Goal: Task Accomplishment & Management: Use online tool/utility

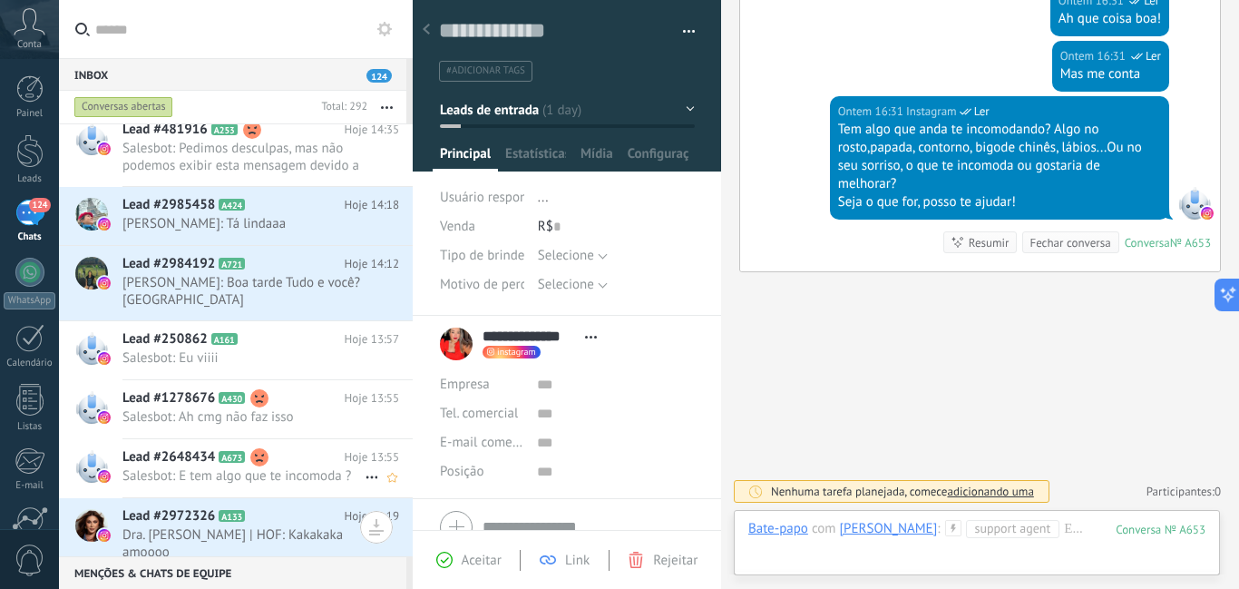
scroll to position [748, 0]
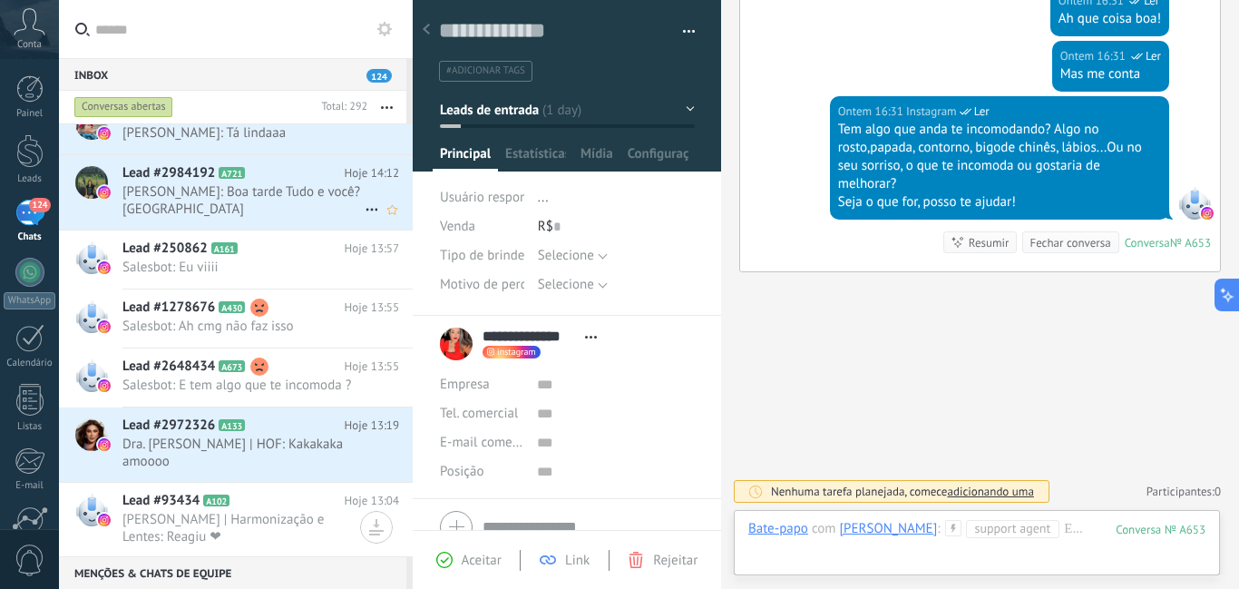
click at [299, 200] on span "[PERSON_NAME]: Boa tarde Tudo e você? [GEOGRAPHIC_DATA]" at bounding box center [243, 200] width 242 height 34
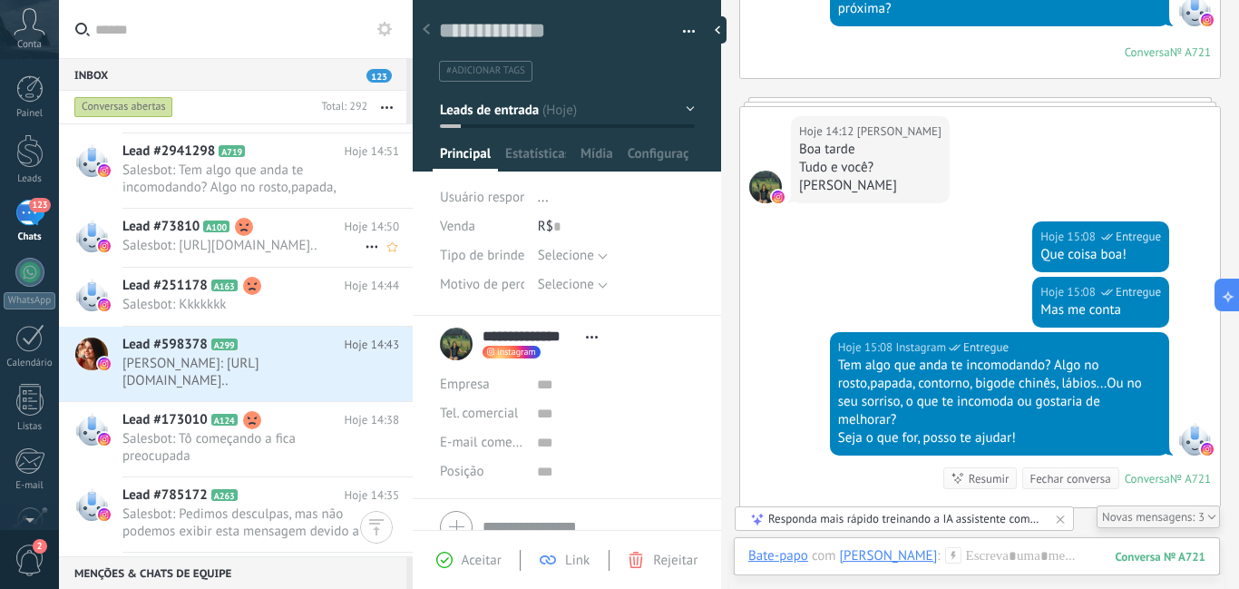
scroll to position [135, 0]
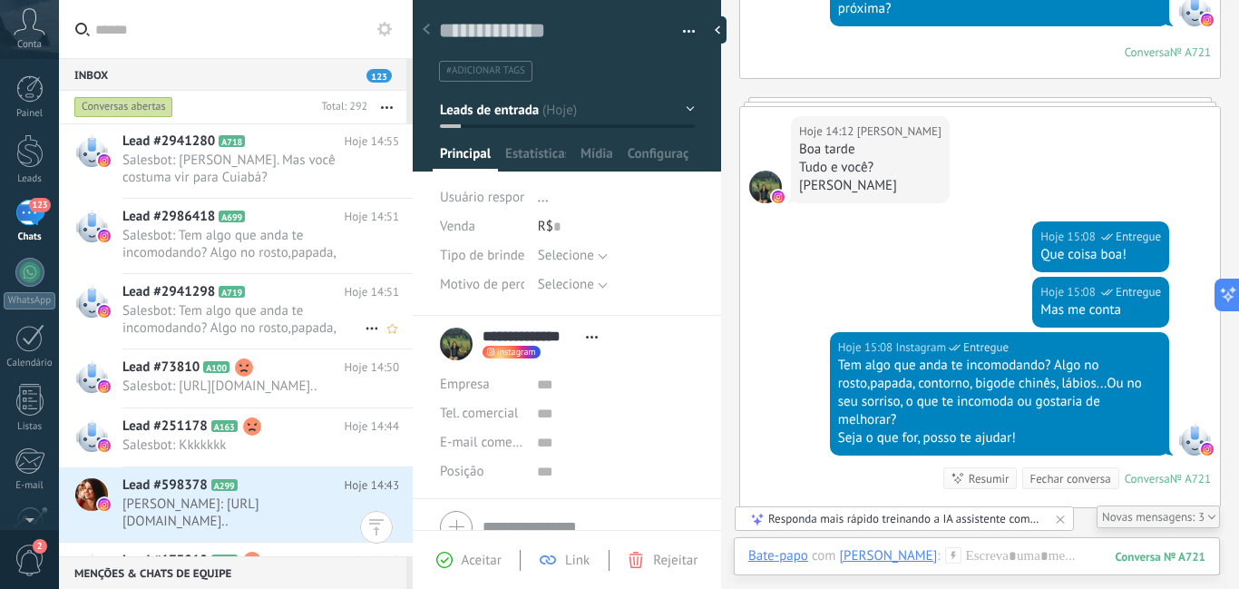
click at [269, 320] on span "Salesbot: Tem algo que anda te incomodando? Algo no rosto,papada, contorno, big…" at bounding box center [243, 319] width 242 height 34
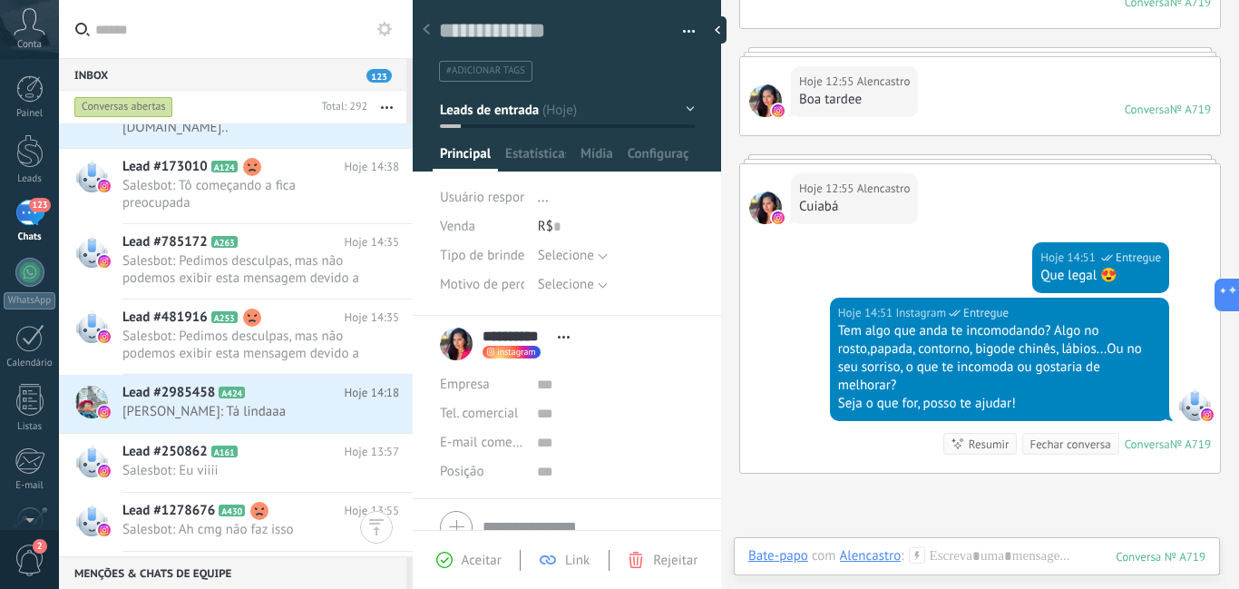
scroll to position [726, 0]
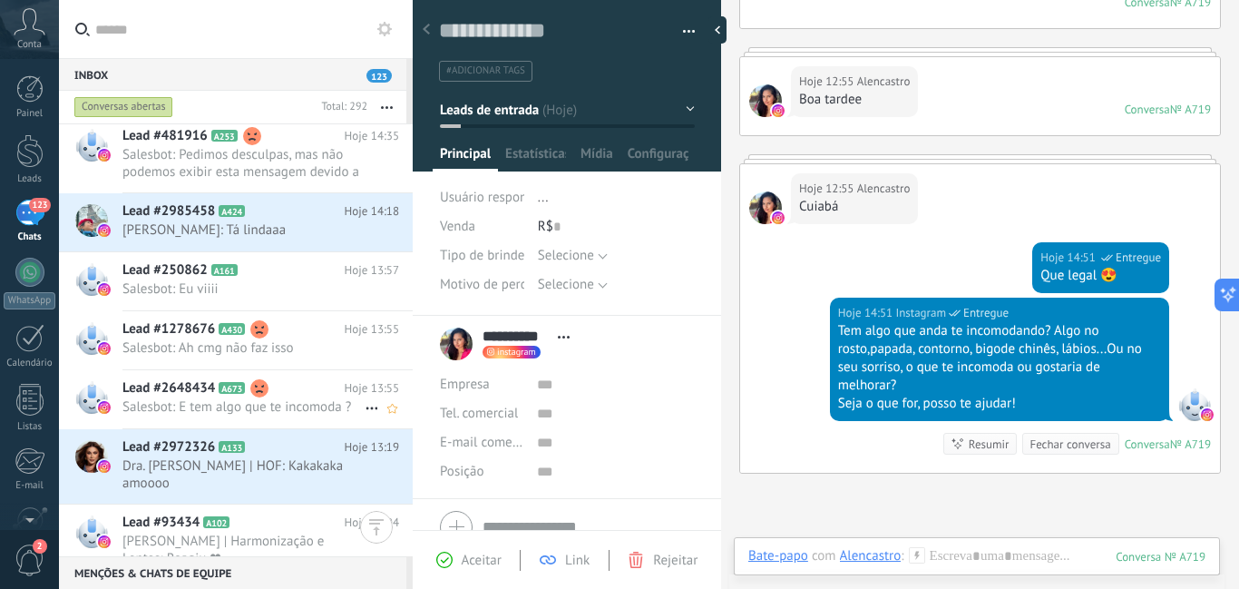
click at [290, 395] on h2 "Lead #2648434 A673" at bounding box center [233, 388] width 222 height 18
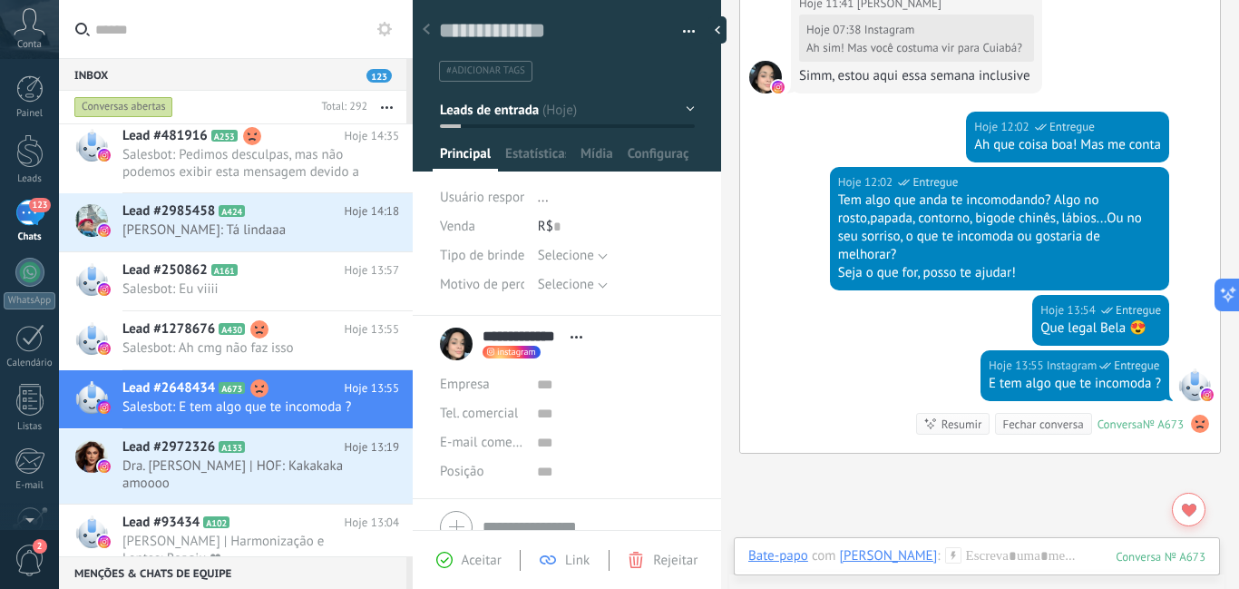
scroll to position [888, 0]
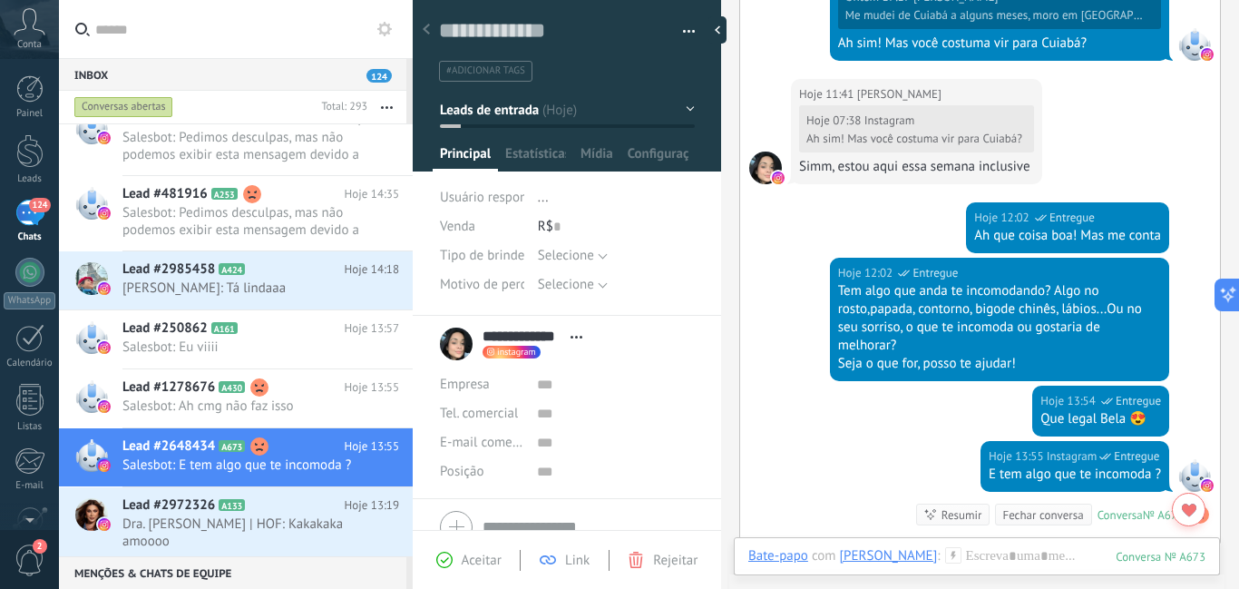
click at [945, 555] on icon at bounding box center [953, 555] width 16 height 16
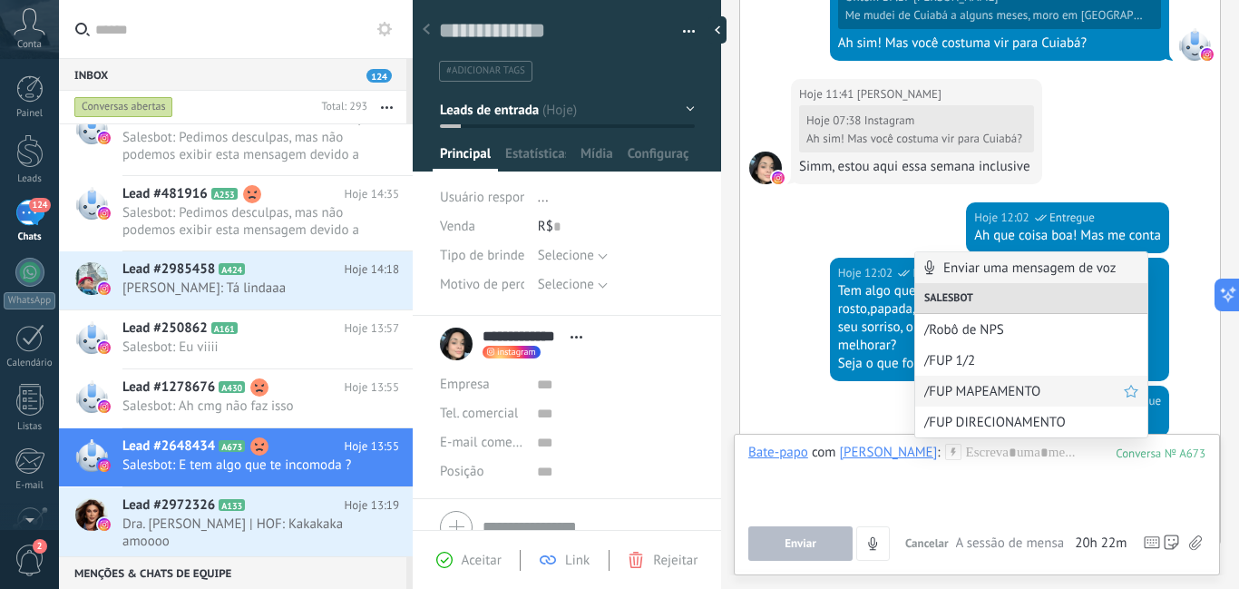
click at [963, 392] on span "/FUP MAPEAMENTO" at bounding box center [1024, 391] width 200 height 17
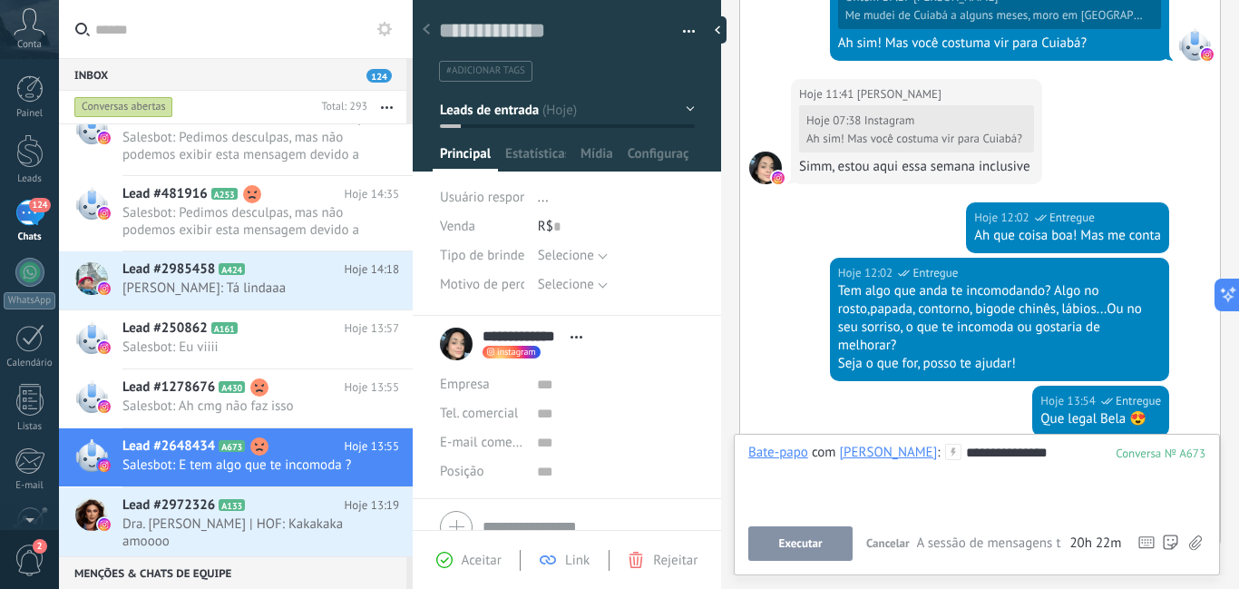
click at [826, 543] on button "Executar" at bounding box center [800, 543] width 104 height 34
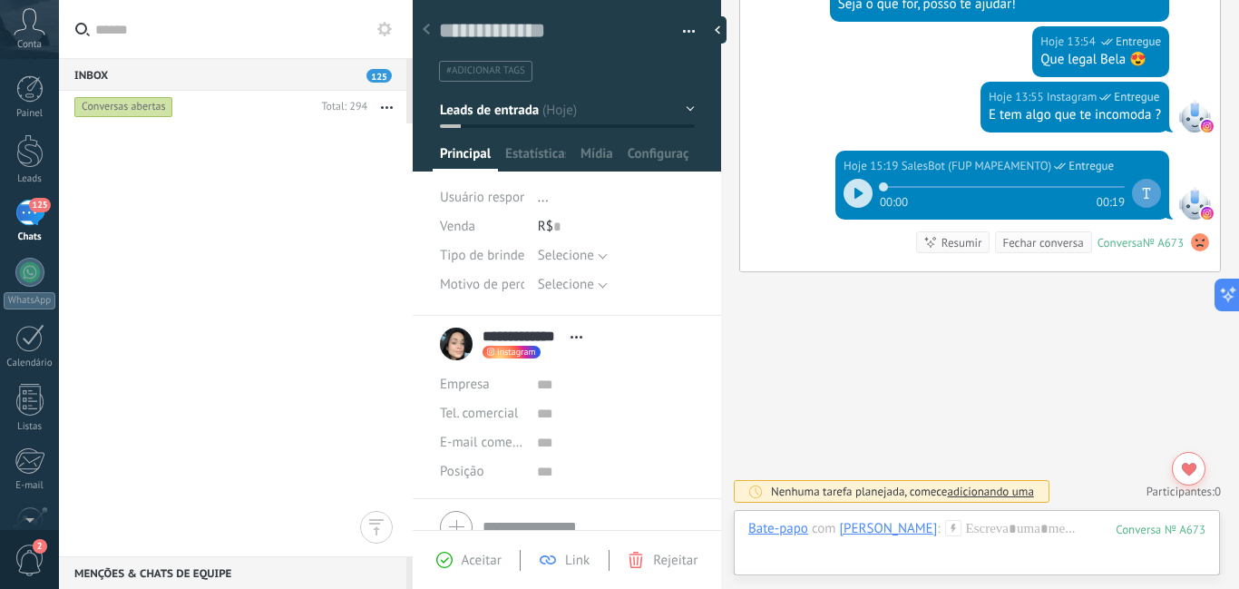
scroll to position [0, 0]
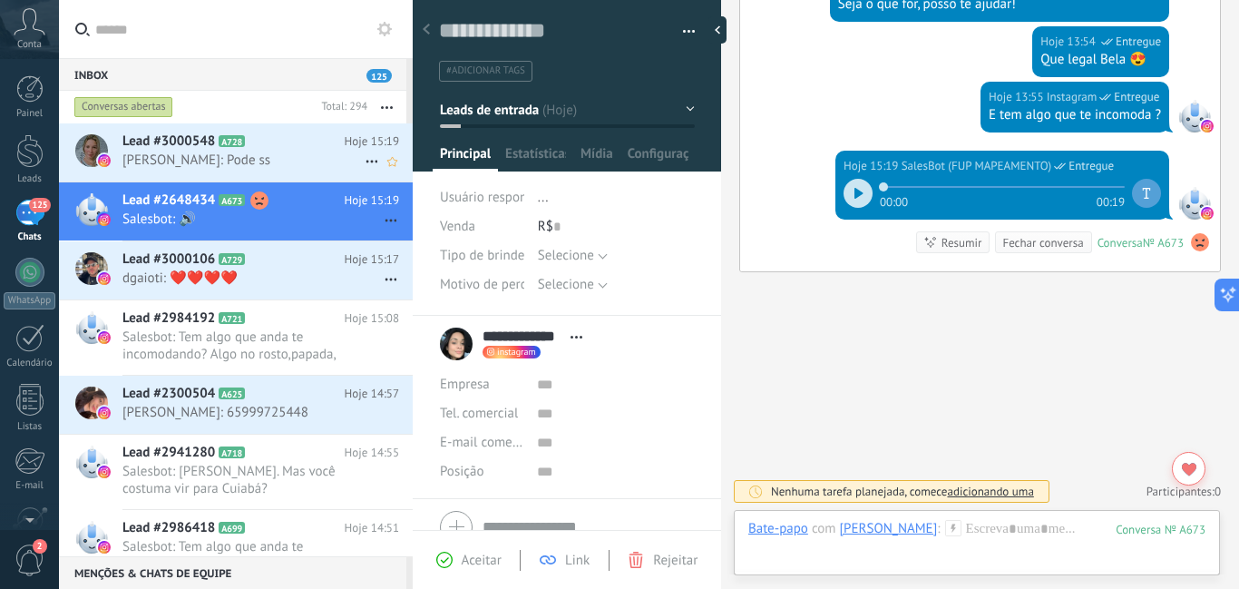
click at [290, 159] on span "[PERSON_NAME]: Pode ss" at bounding box center [243, 159] width 242 height 17
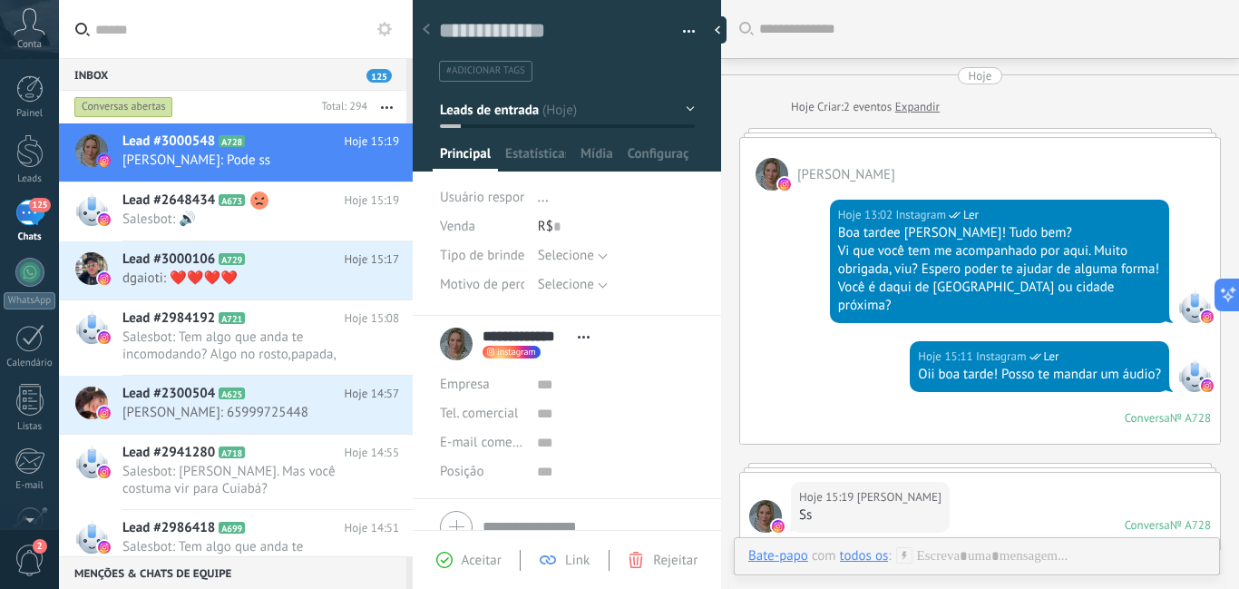
scroll to position [340, 0]
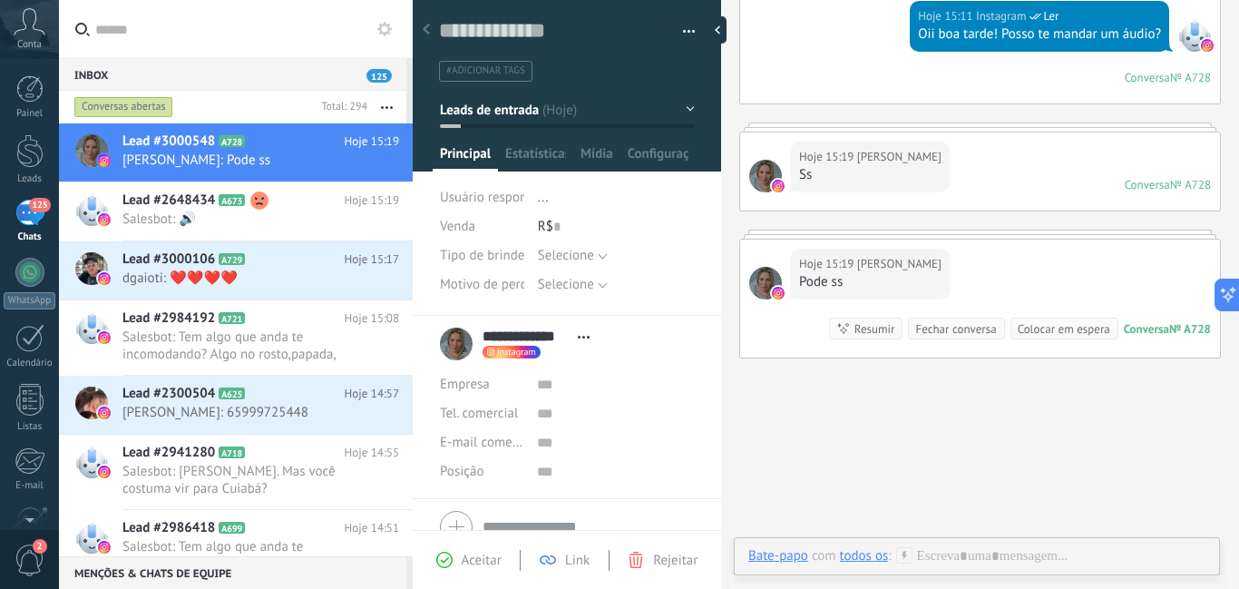
click at [908, 552] on icon at bounding box center [904, 555] width 16 height 16
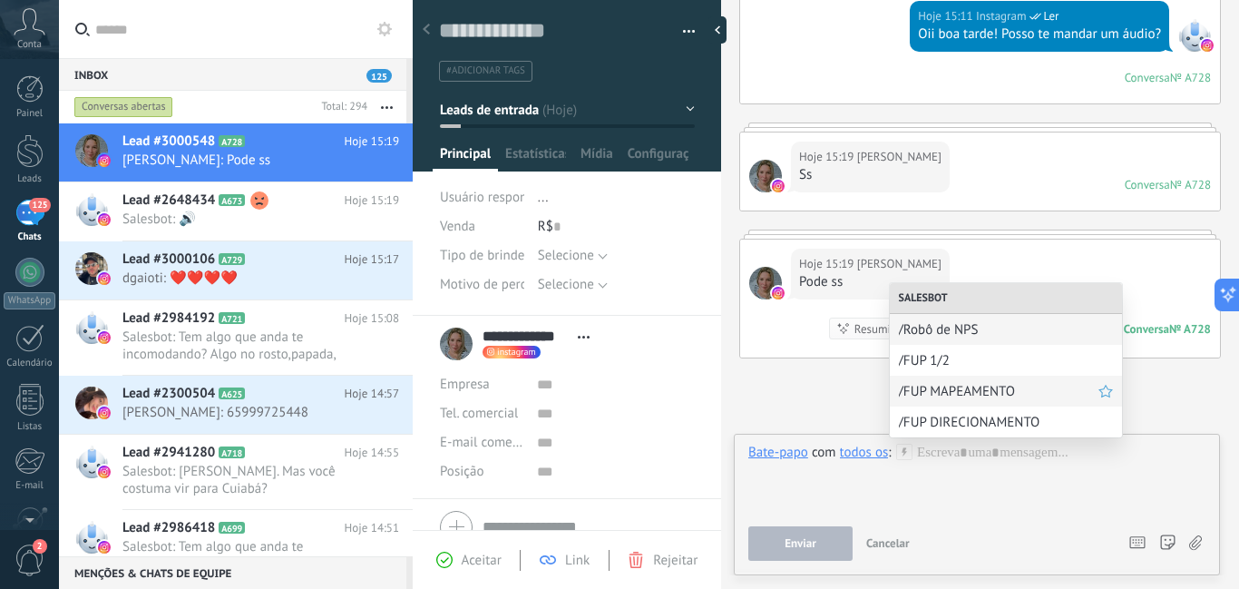
click at [931, 396] on span "/FUP MAPEAMENTO" at bounding box center [999, 391] width 200 height 17
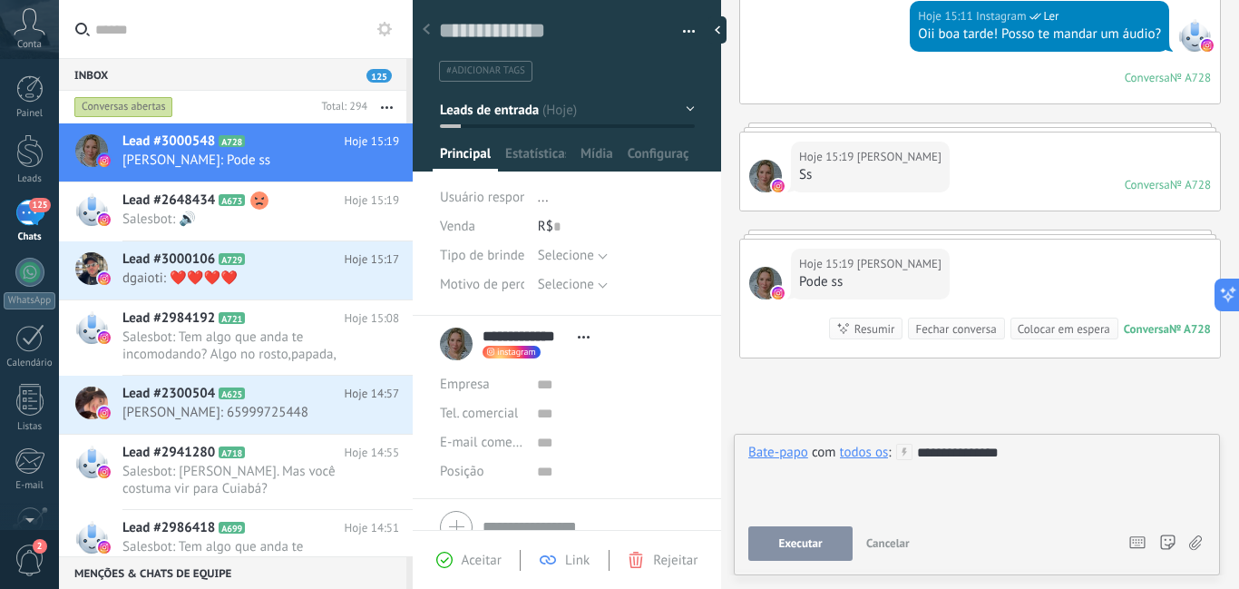
click at [806, 548] on span "Executar" at bounding box center [800, 543] width 44 height 13
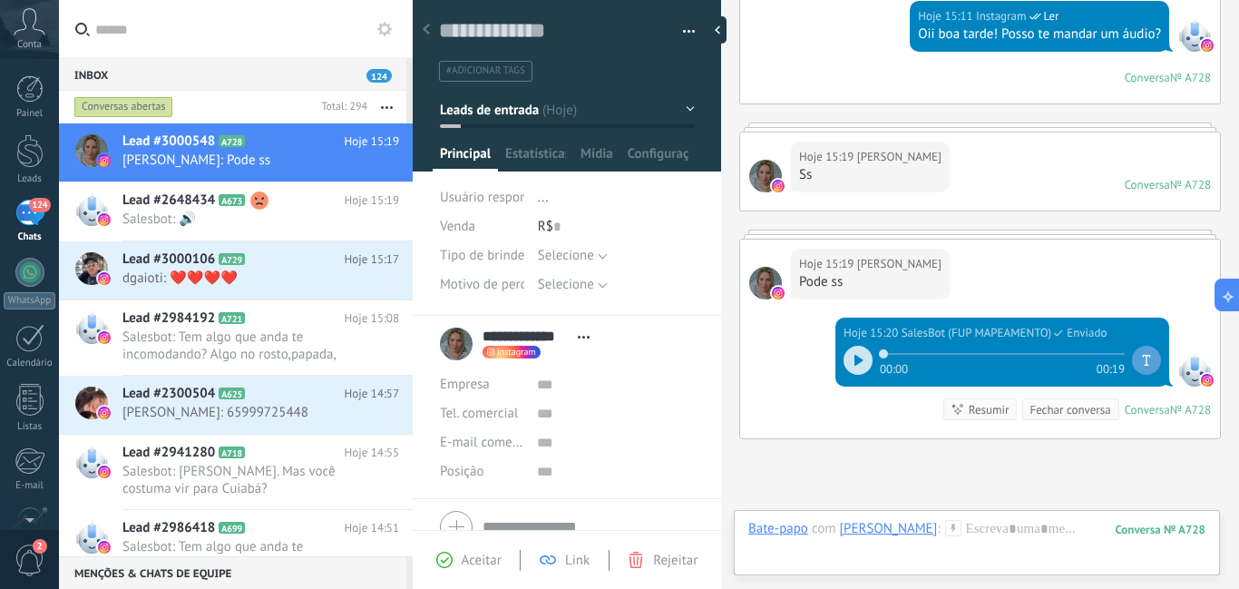
scroll to position [507, 0]
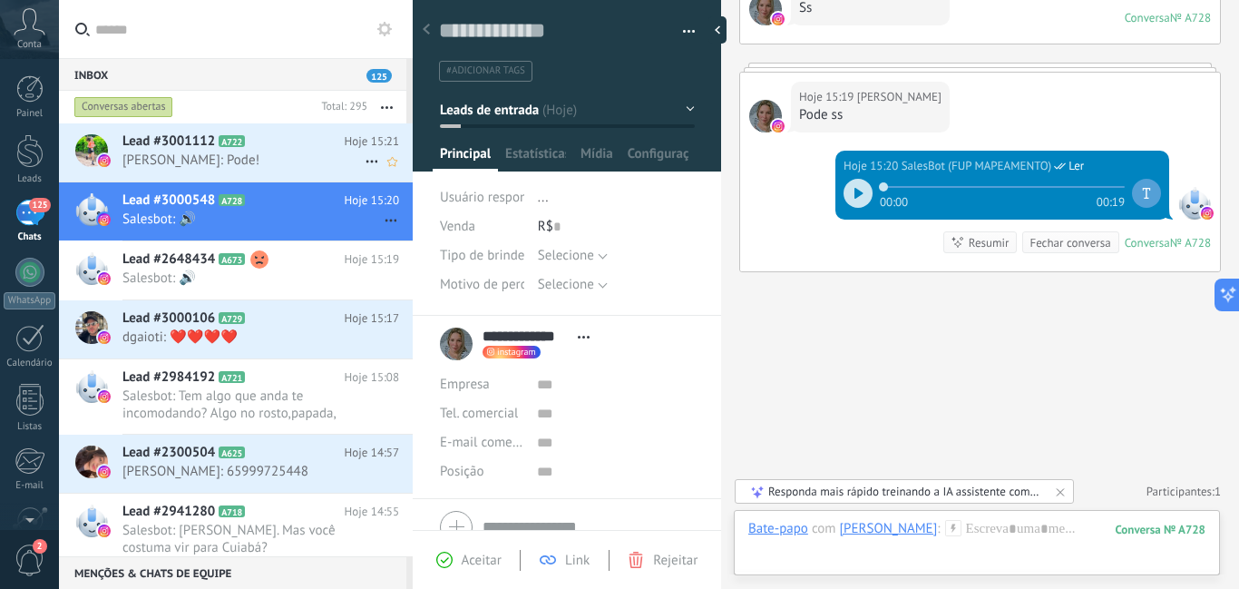
click at [281, 152] on span "[PERSON_NAME]: Pode!" at bounding box center [243, 159] width 242 height 17
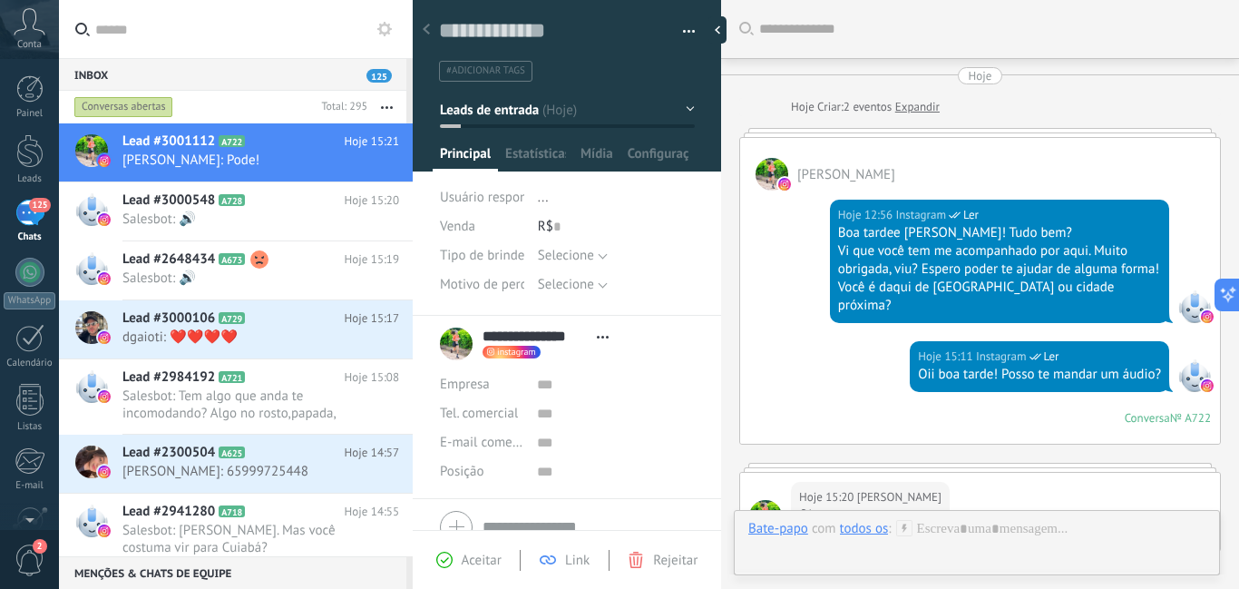
scroll to position [426, 0]
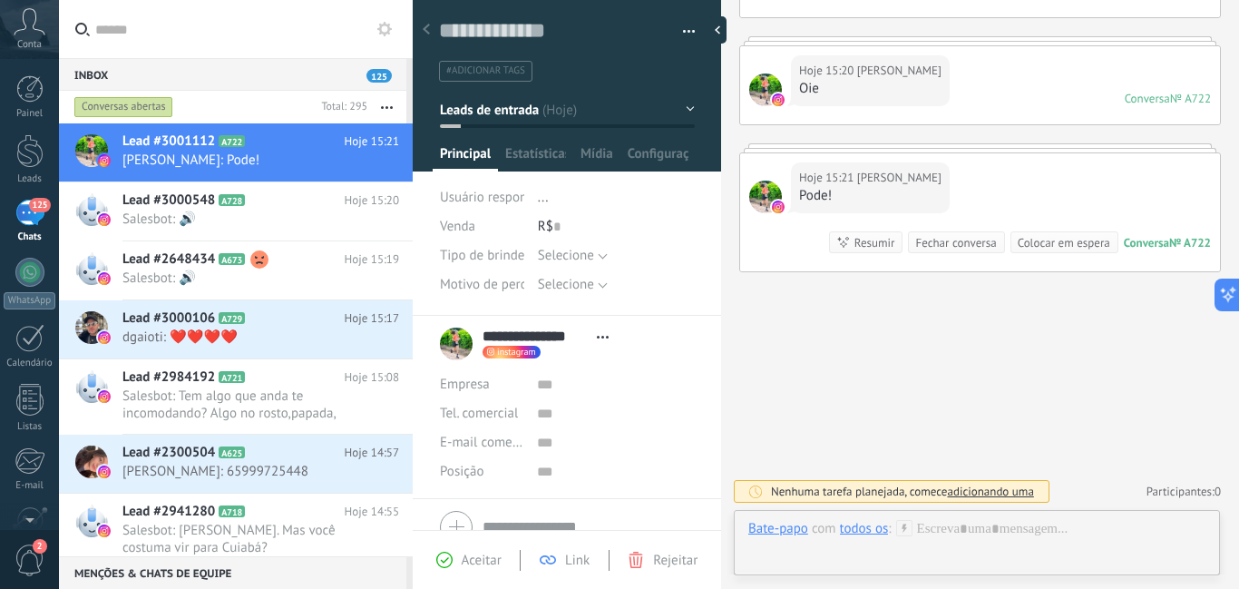
click at [906, 522] on icon at bounding box center [904, 528] width 16 height 16
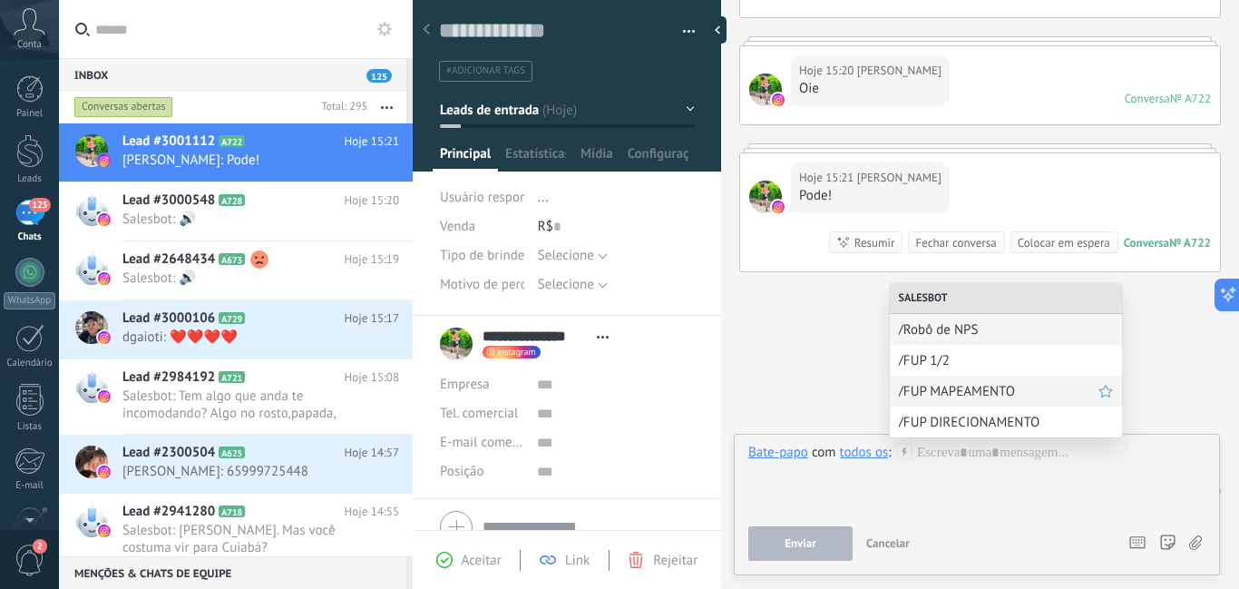
click at [938, 390] on span "/FUP MAPEAMENTO" at bounding box center [999, 391] width 200 height 17
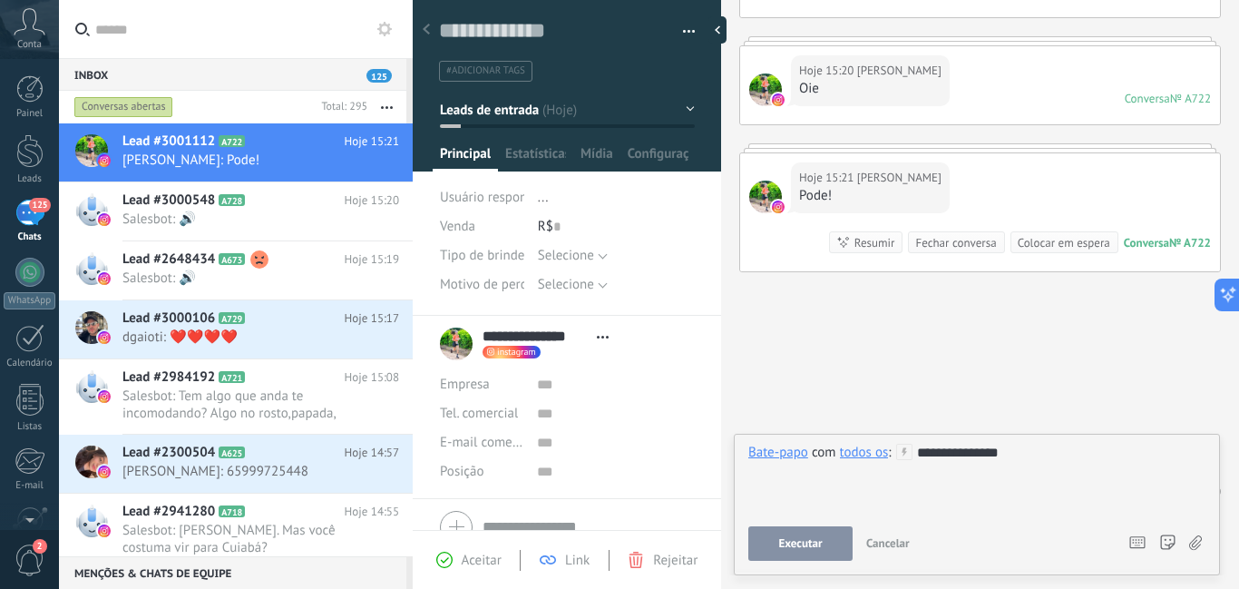
click at [833, 538] on button "Executar" at bounding box center [800, 543] width 104 height 34
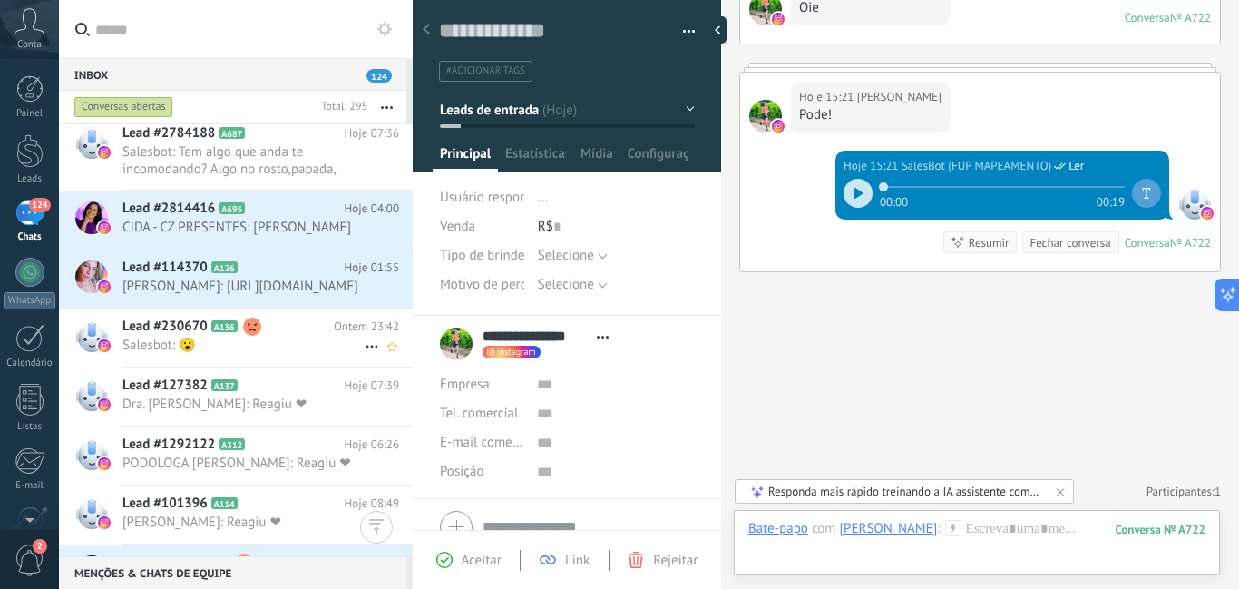
scroll to position [2109, 0]
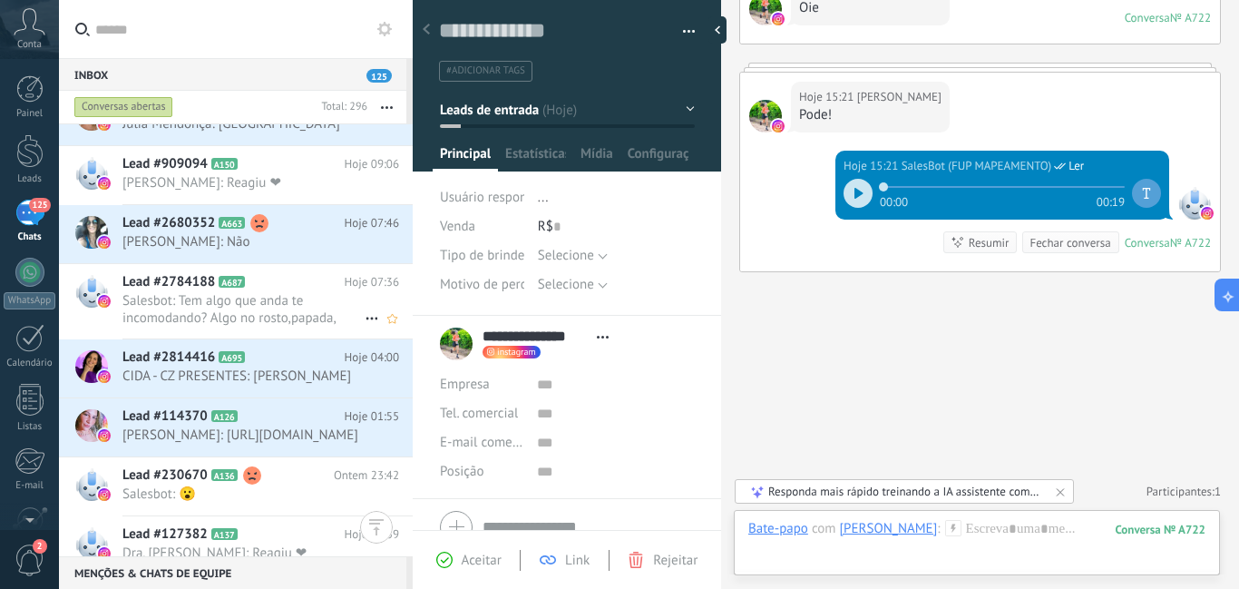
click at [327, 297] on span "Salesbot: Tem algo que anda te incomodando? Algo no rosto,papada, contorno, big…" at bounding box center [243, 309] width 242 height 34
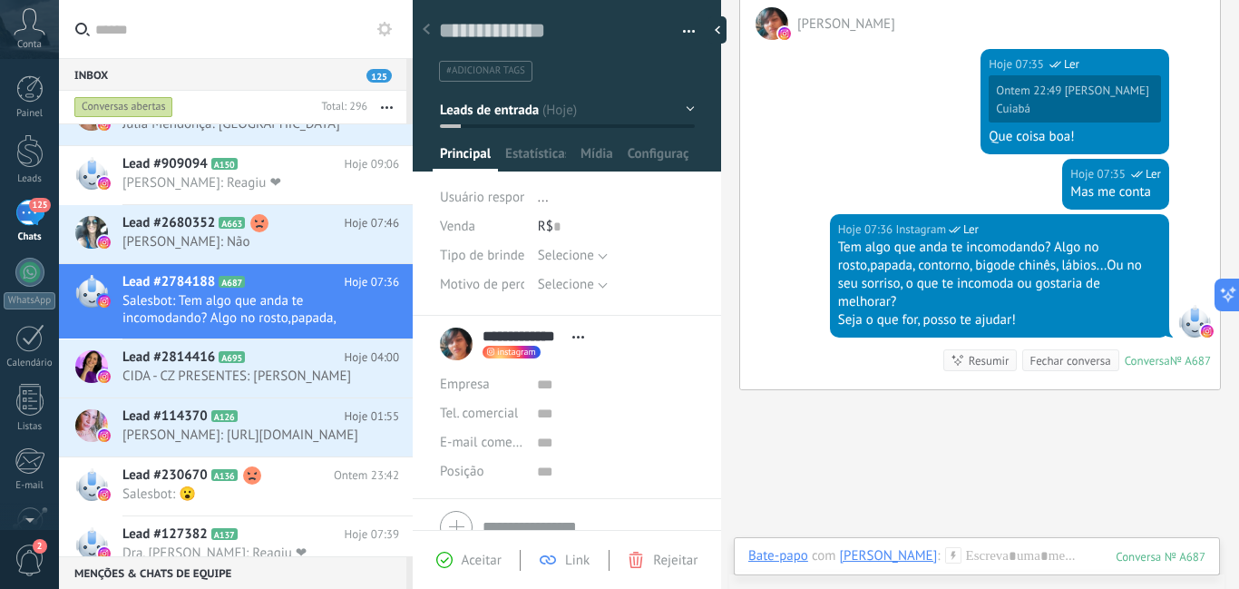
scroll to position [578, 0]
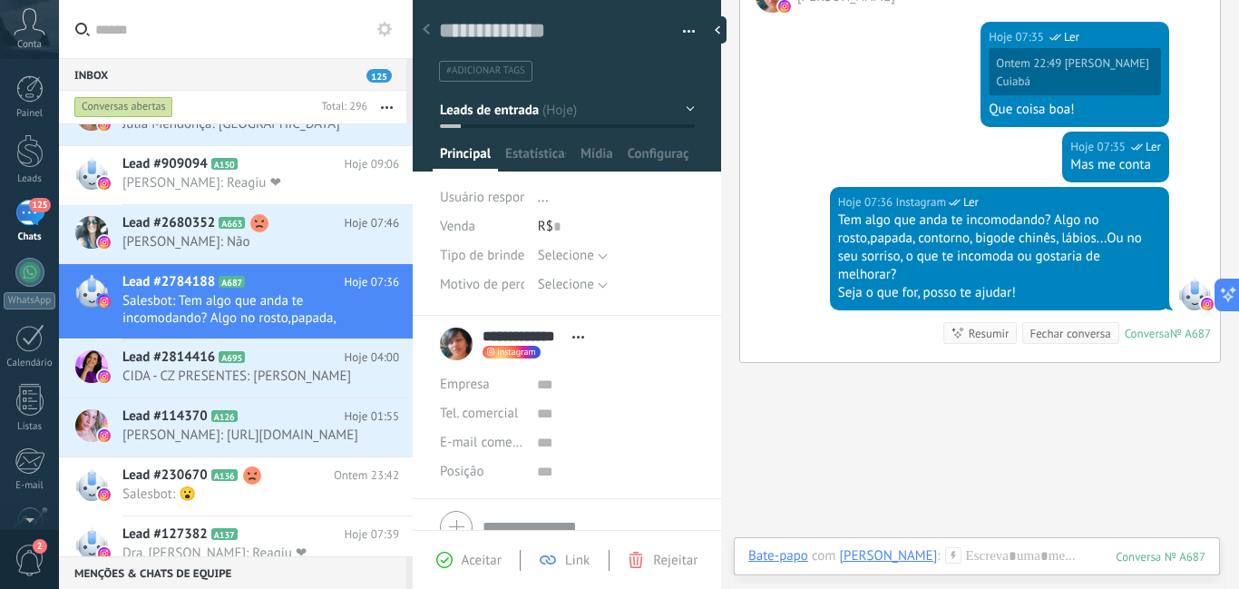
click at [945, 555] on use at bounding box center [952, 554] width 15 height 15
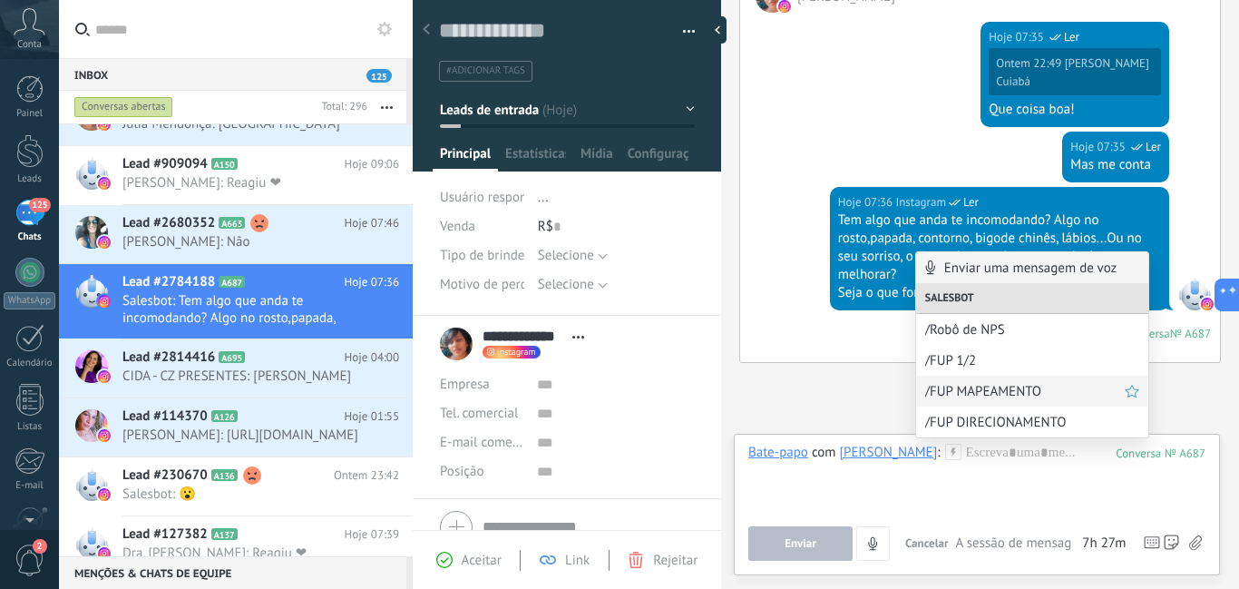
click at [941, 394] on span "/FUP MAPEAMENTO" at bounding box center [1025, 391] width 200 height 17
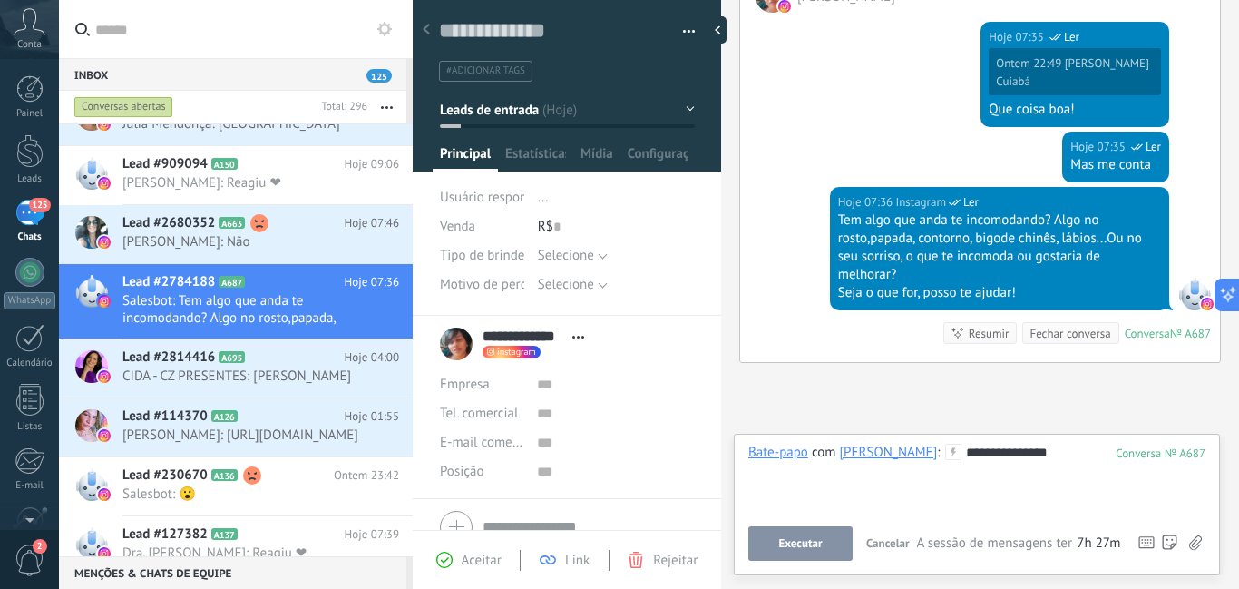
click at [824, 544] on button "Executar" at bounding box center [800, 543] width 104 height 34
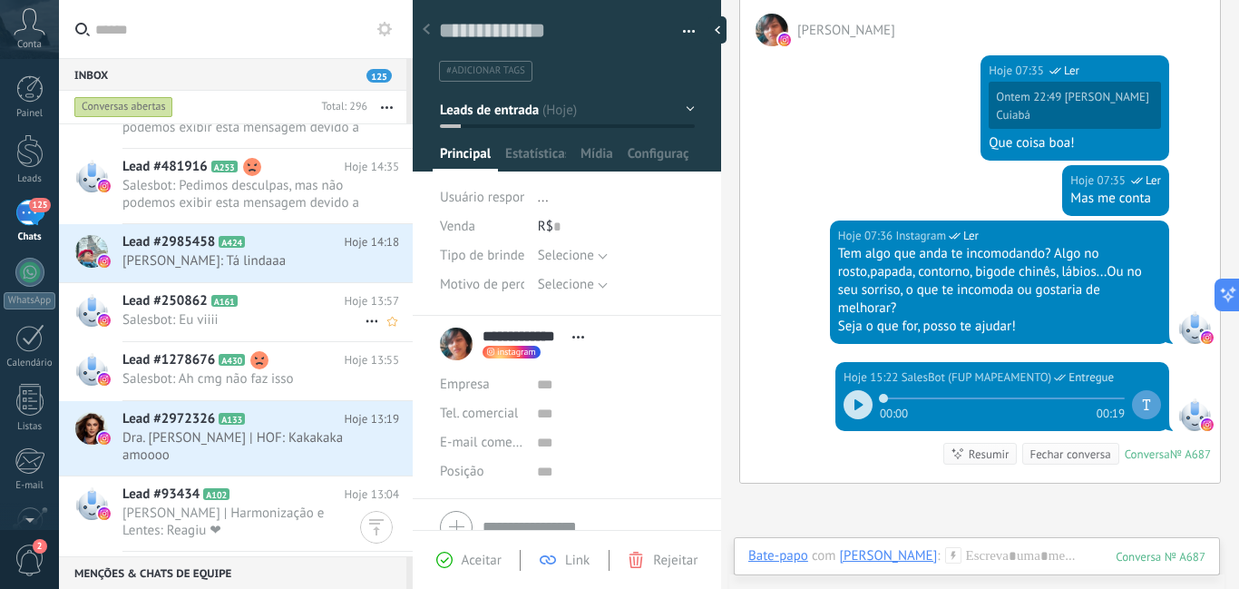
scroll to position [930, 0]
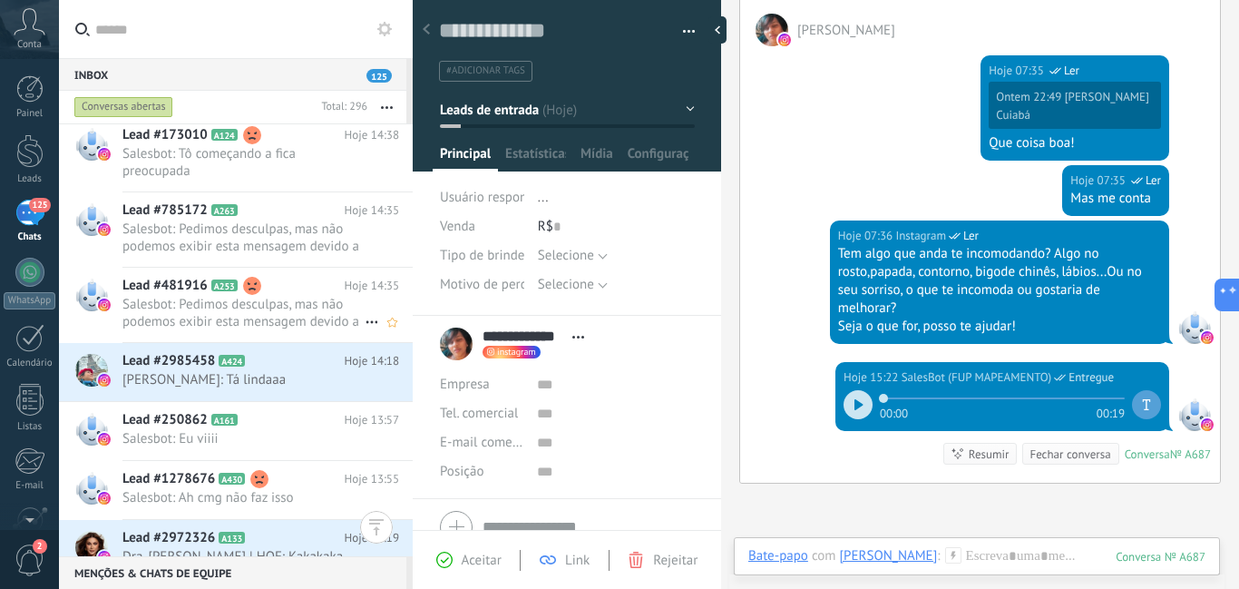
click at [285, 330] on span "Salesbot: Pedimos desculpas, mas não podemos exibir esta mensagem devido a rest…" at bounding box center [243, 313] width 242 height 34
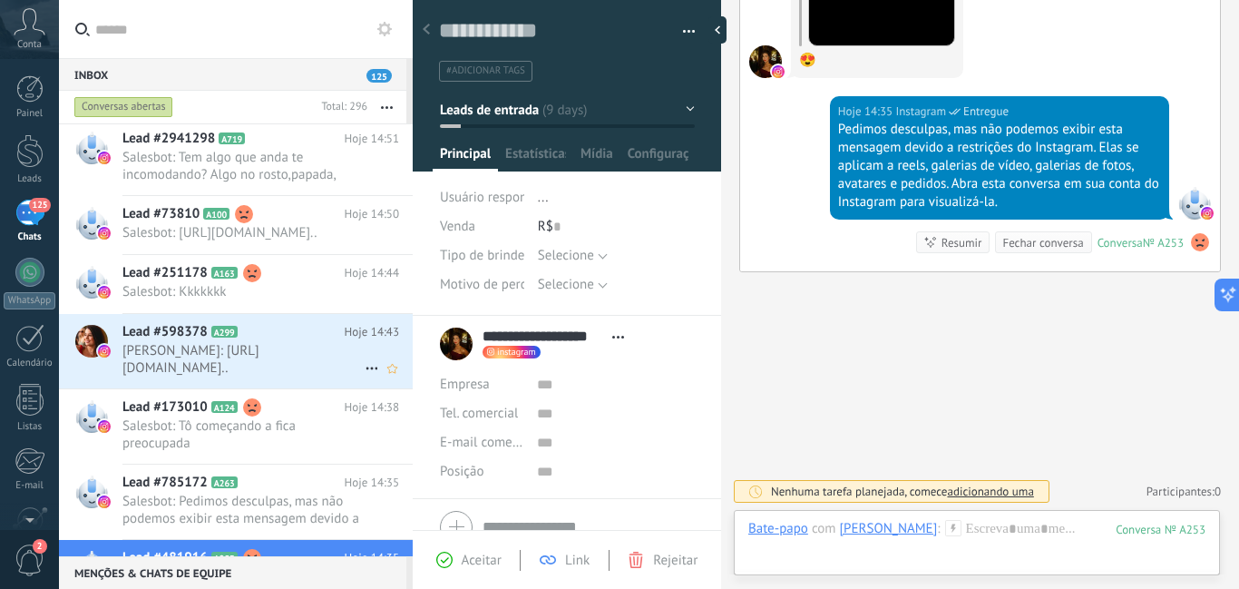
scroll to position [567, 0]
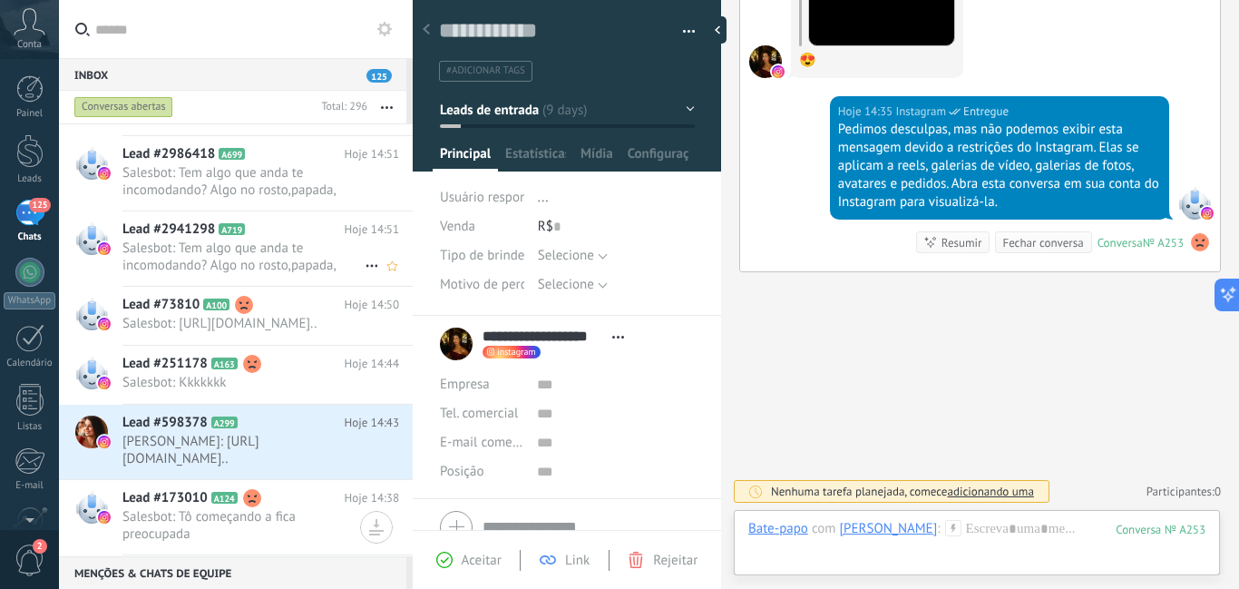
click at [307, 246] on span "Salesbot: Tem algo que anda te incomodando? Algo no rosto,papada, contorno, big…" at bounding box center [243, 256] width 242 height 34
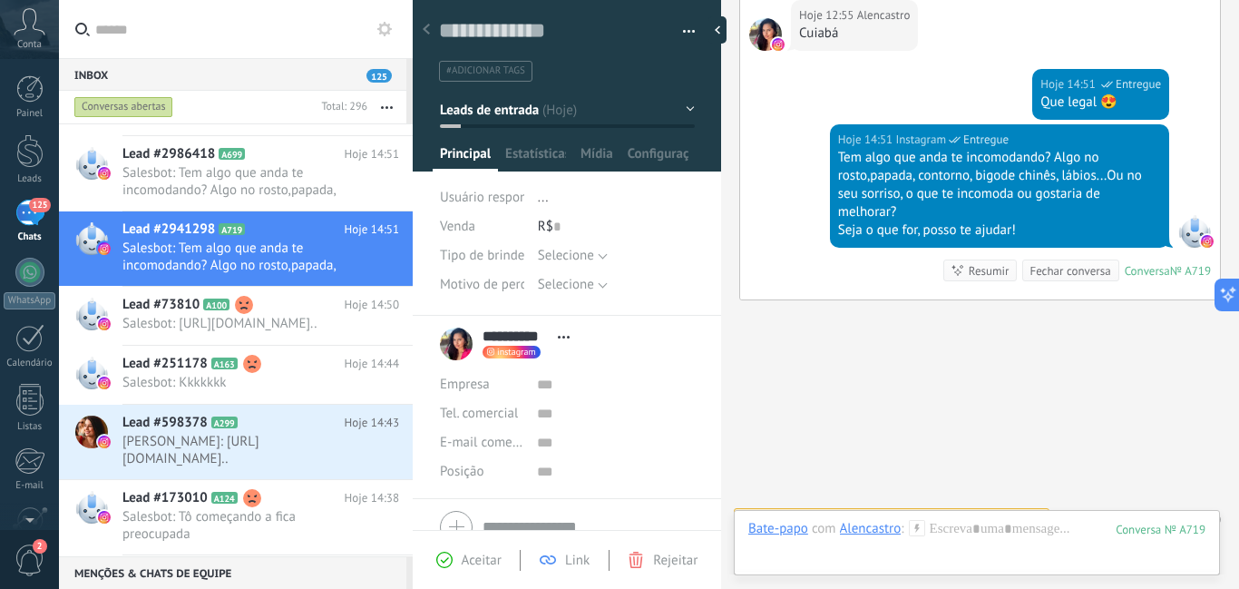
scroll to position [548, 0]
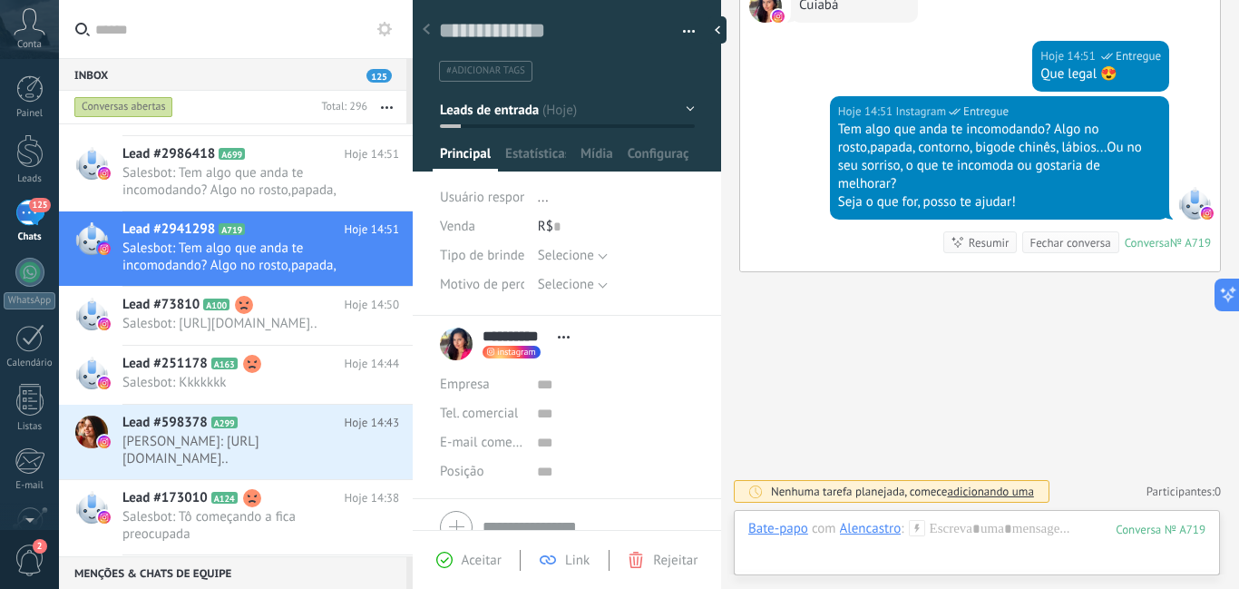
click at [917, 533] on icon at bounding box center [917, 528] width 16 height 16
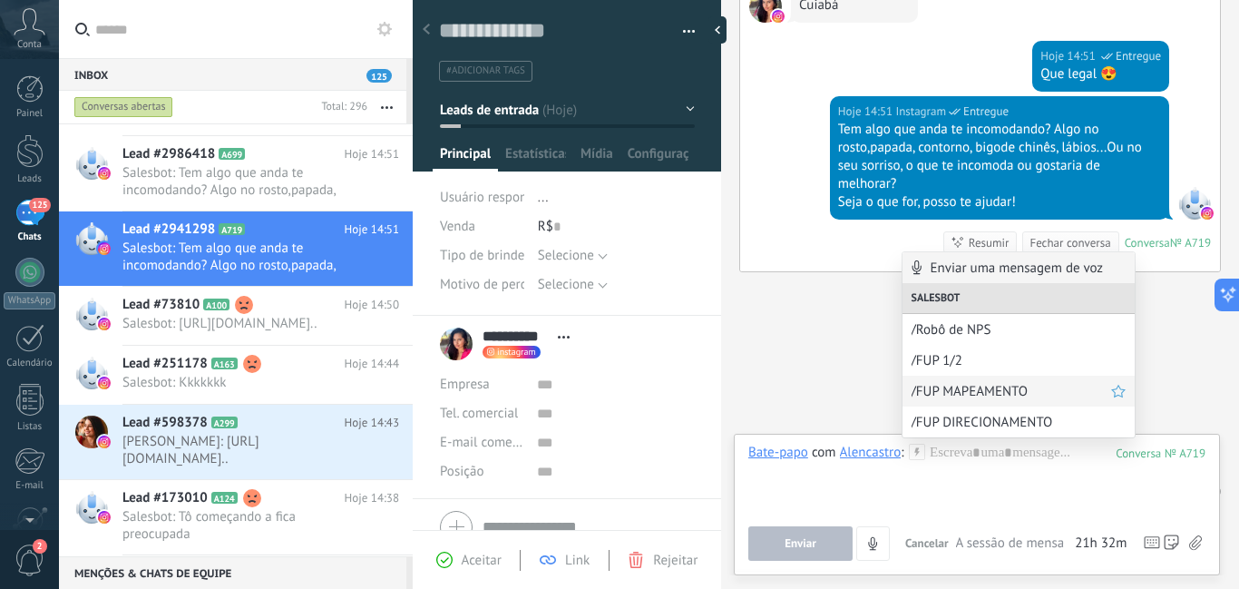
click at [951, 391] on span "/FUP MAPEAMENTO" at bounding box center [1012, 391] width 200 height 17
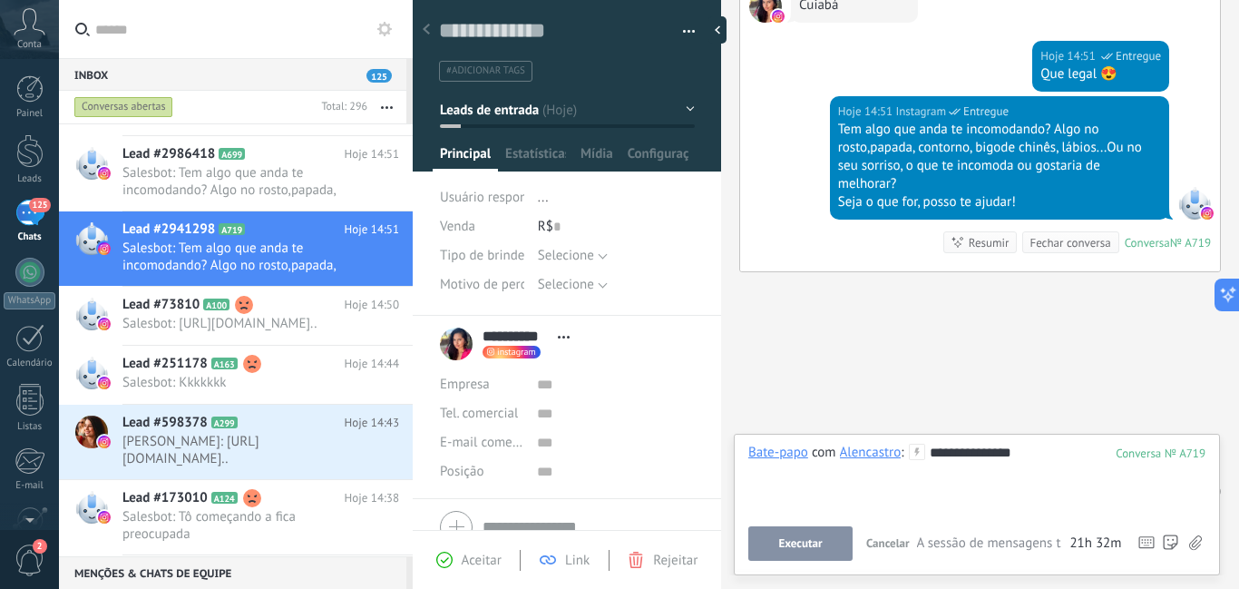
click at [812, 542] on span "Executar" at bounding box center [800, 543] width 44 height 13
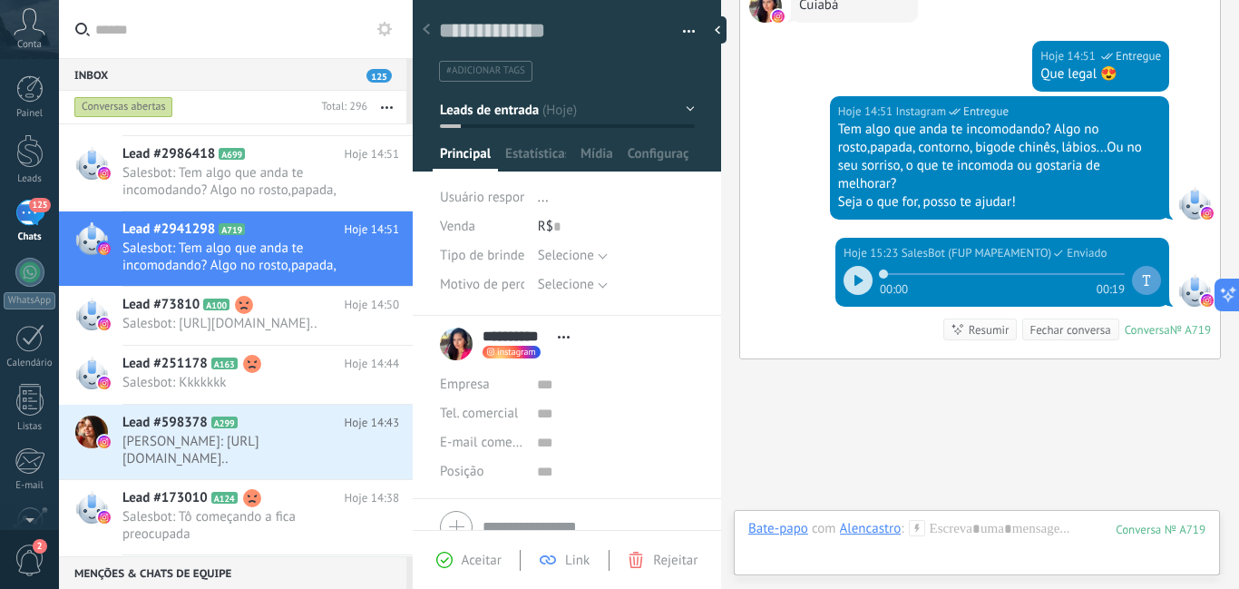
scroll to position [635, 0]
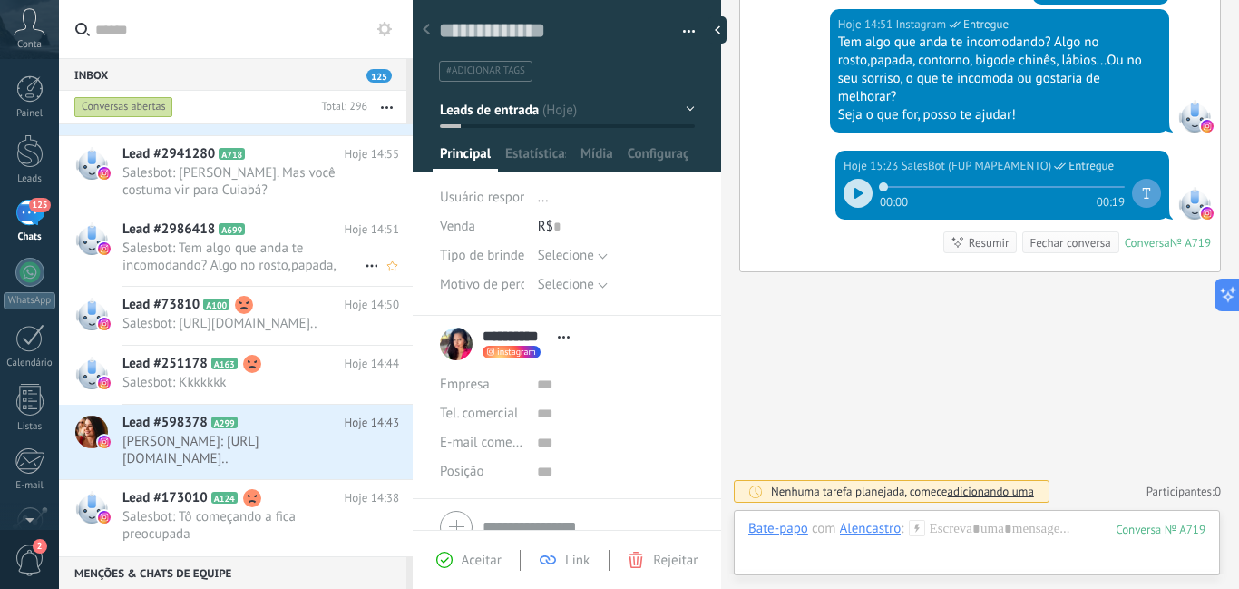
click at [330, 249] on span "Salesbot: Tem algo que anda te incomodando? Algo no rosto,papada, contorno, big…" at bounding box center [243, 256] width 242 height 34
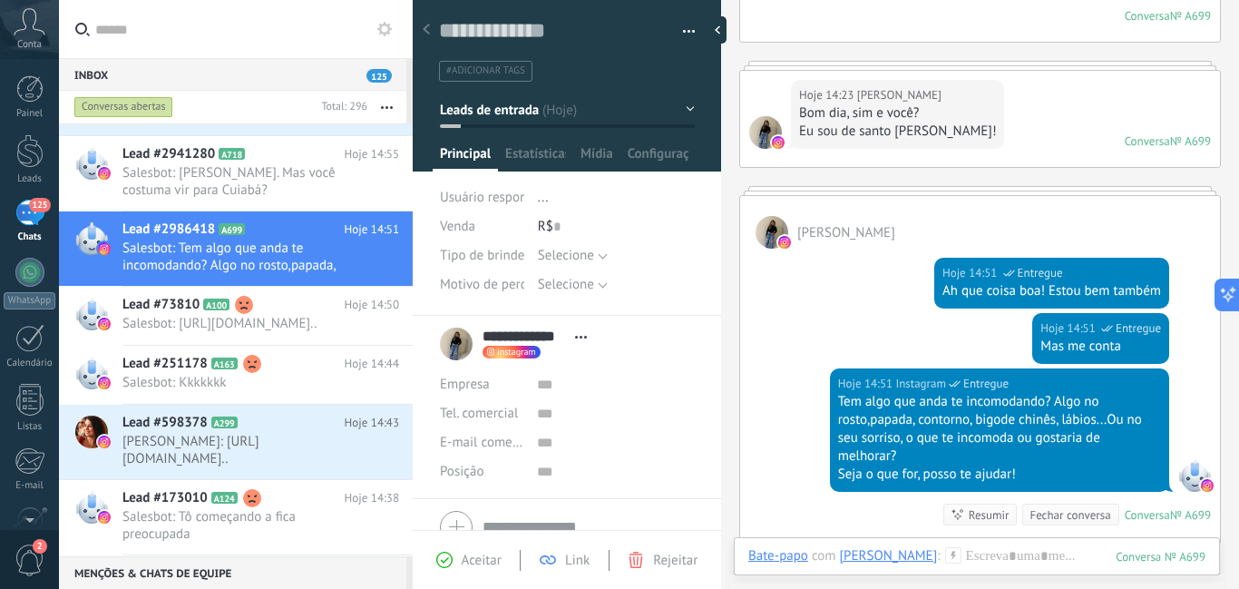
scroll to position [514, 0]
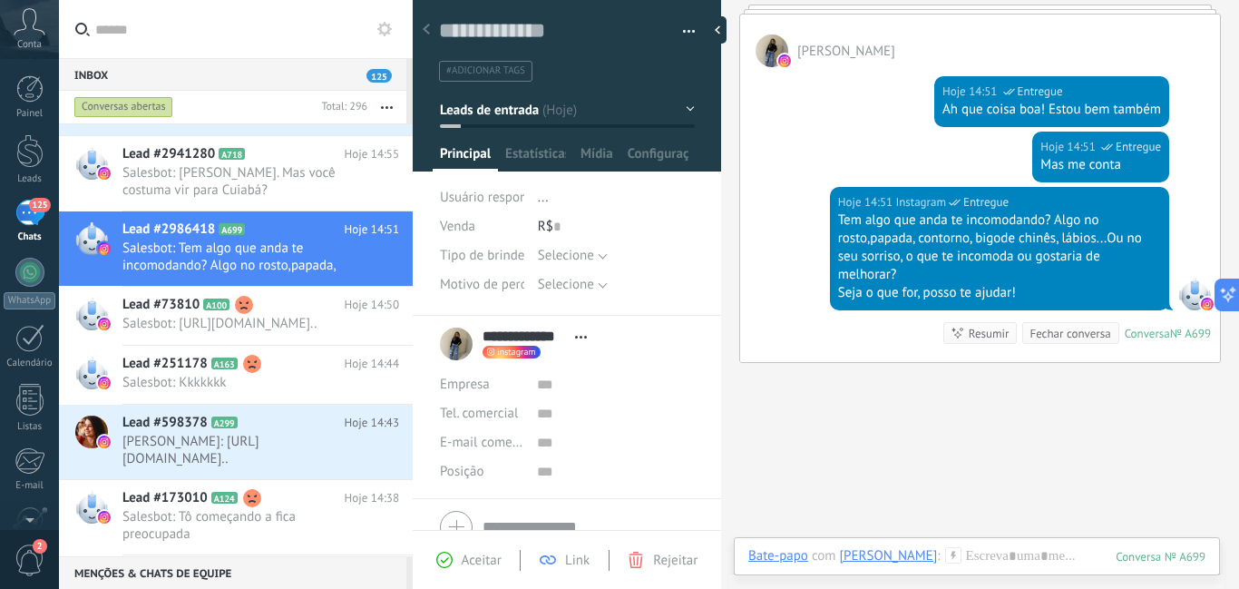
click at [945, 559] on icon at bounding box center [953, 555] width 16 height 16
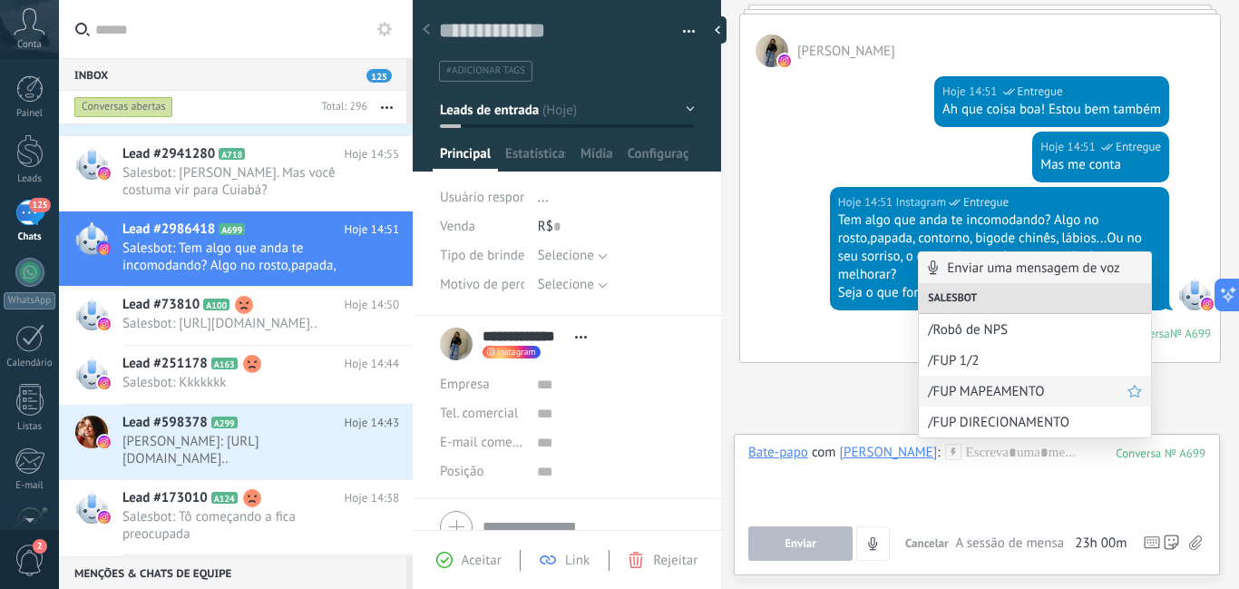
click at [949, 395] on span "/FUP MAPEAMENTO" at bounding box center [1028, 391] width 200 height 17
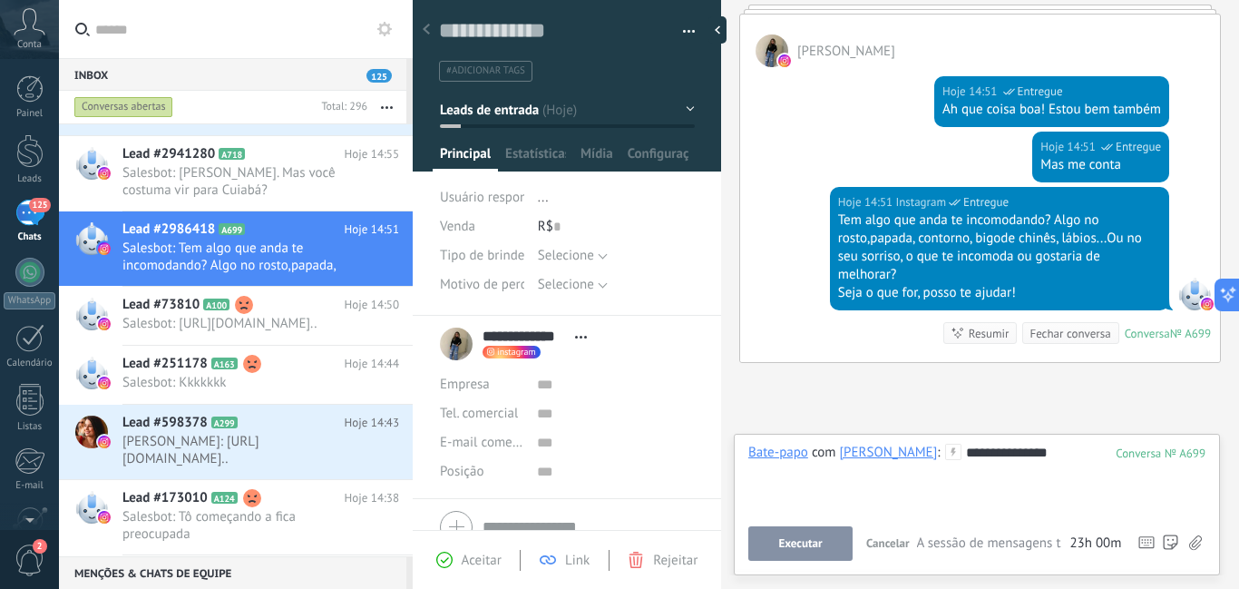
click at [814, 541] on span "Executar" at bounding box center [800, 543] width 44 height 13
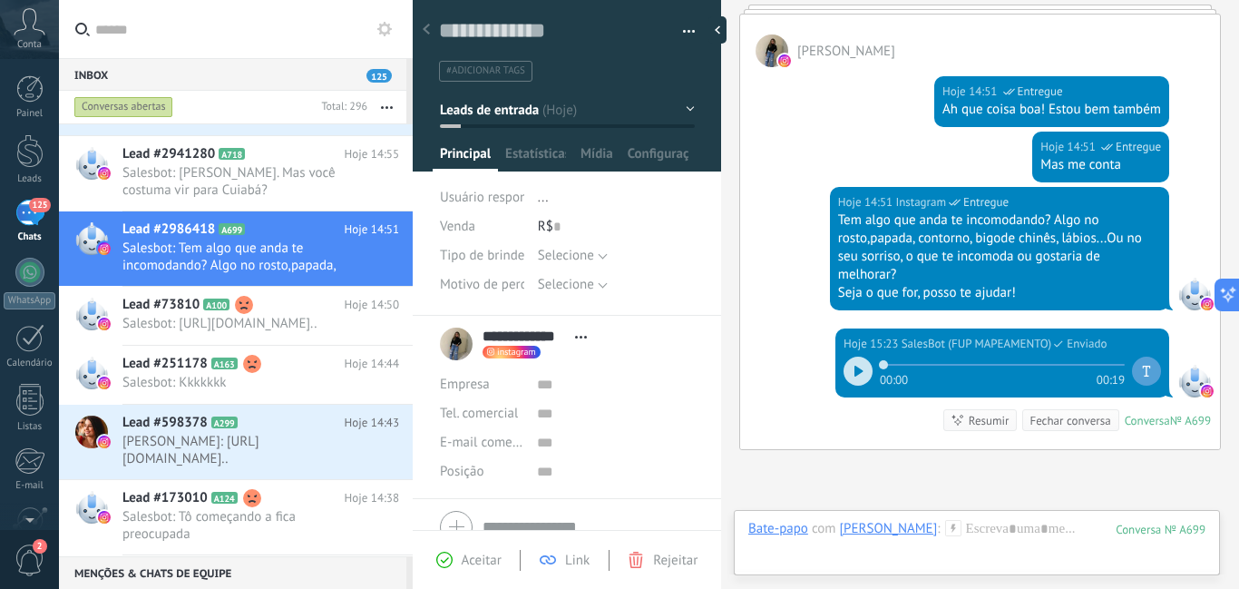
scroll to position [692, 0]
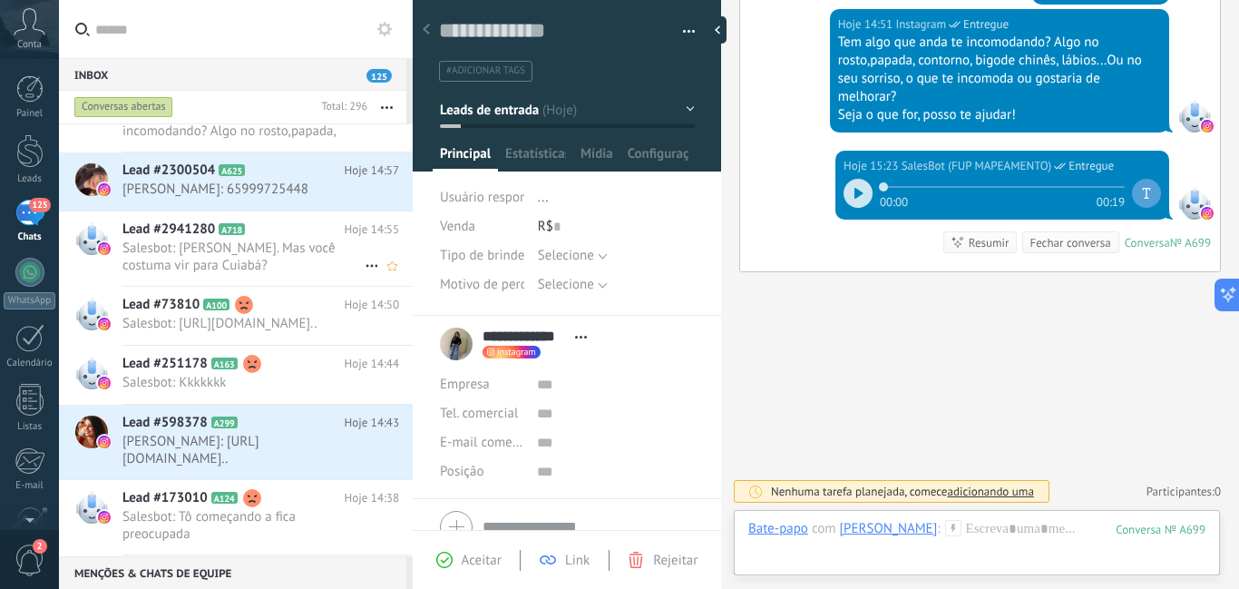
click at [278, 263] on span "Salesbot: [PERSON_NAME]. Mas você costuma vir para Cuiabá?" at bounding box center [243, 256] width 242 height 34
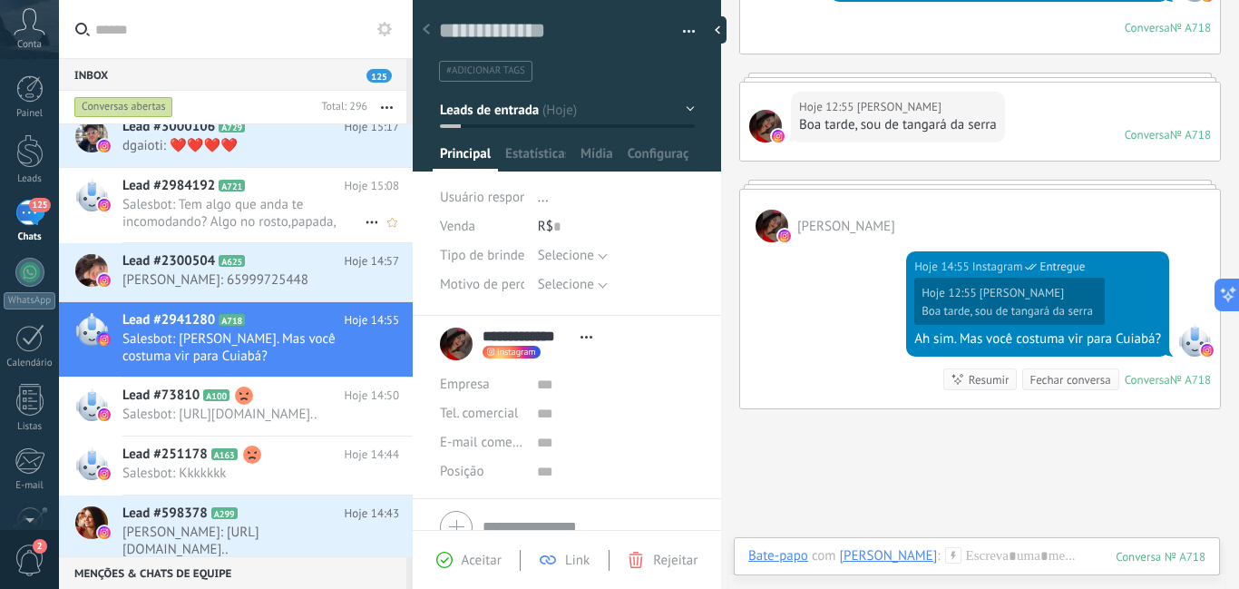
scroll to position [321, 0]
click at [336, 194] on h2 "Lead #2984192 A721" at bounding box center [233, 186] width 222 height 18
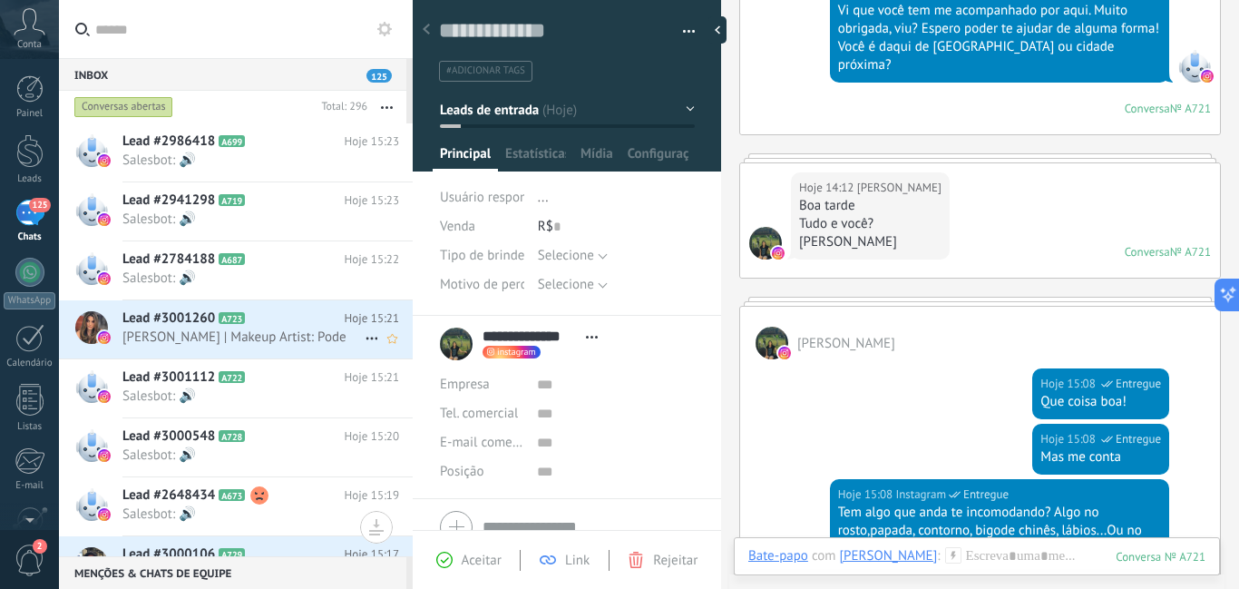
click at [327, 330] on span "[PERSON_NAME] | Makeup Artist: Pode" at bounding box center [243, 336] width 242 height 17
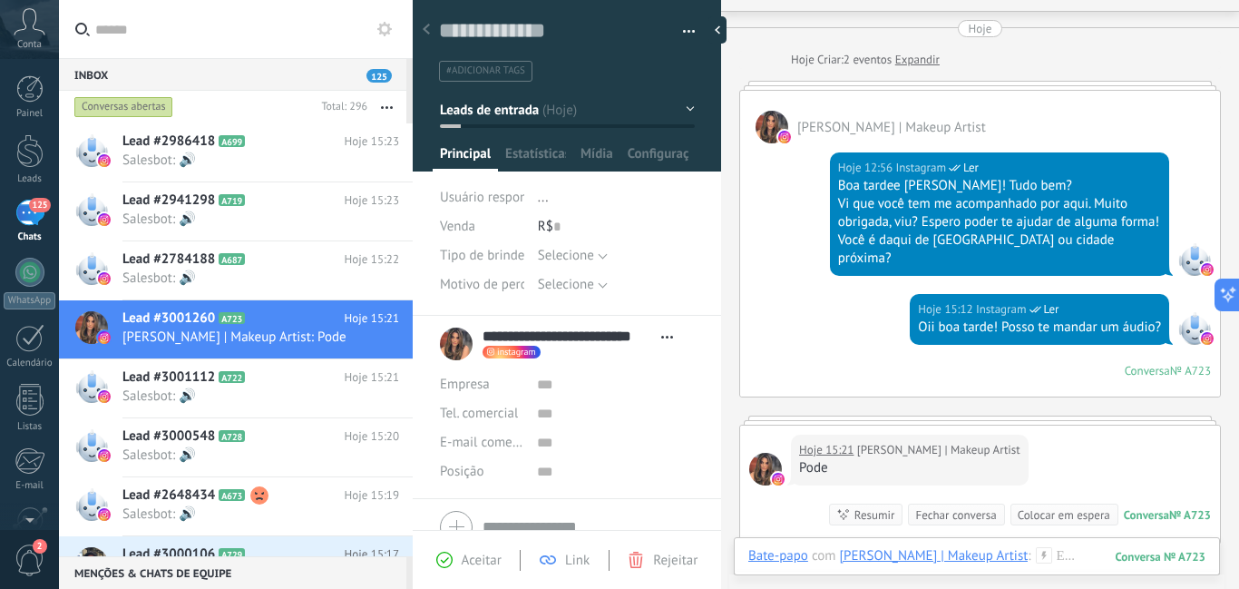
scroll to position [138, 0]
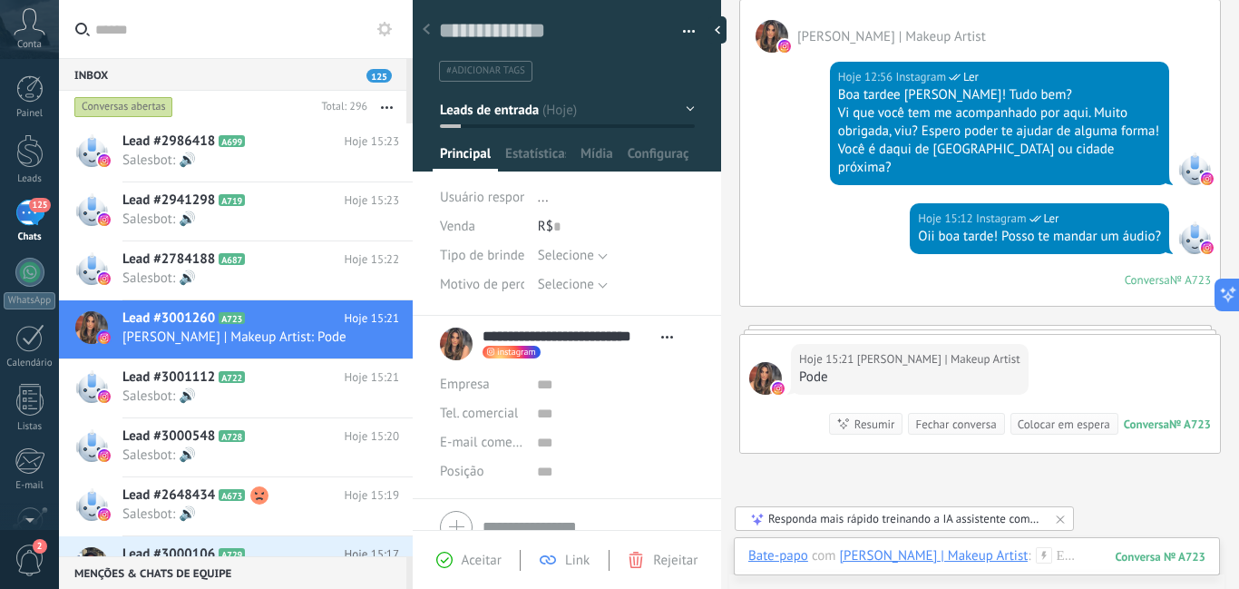
click at [1036, 557] on use at bounding box center [1043, 554] width 15 height 15
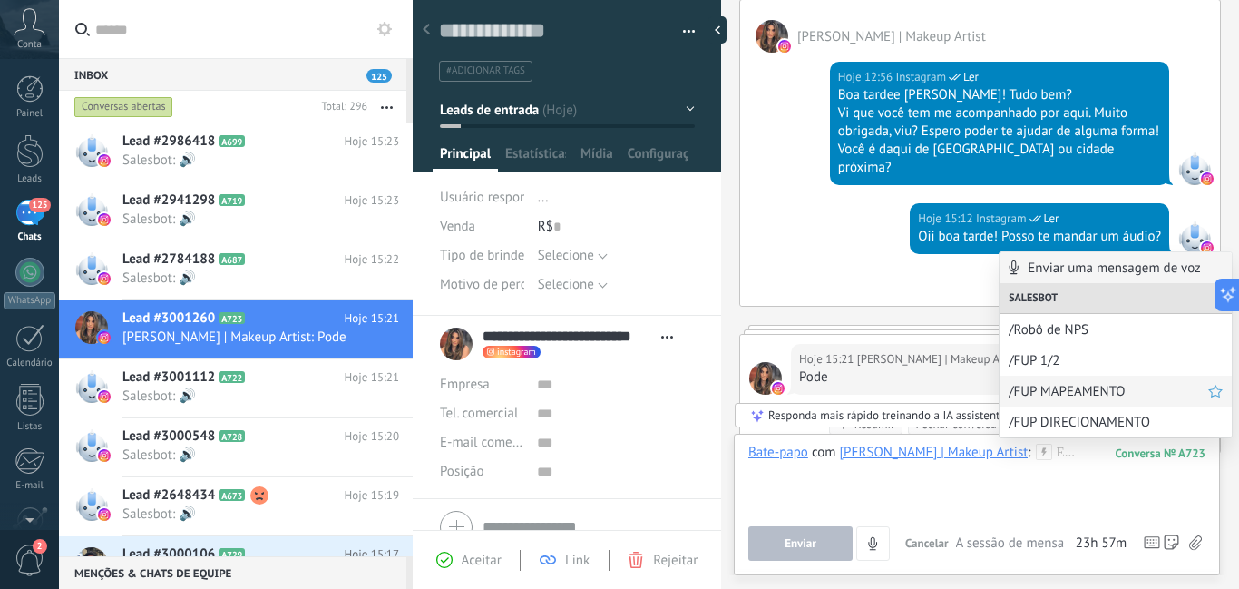
click at [1049, 395] on span "/FUP MAPEAMENTO" at bounding box center [1109, 391] width 200 height 17
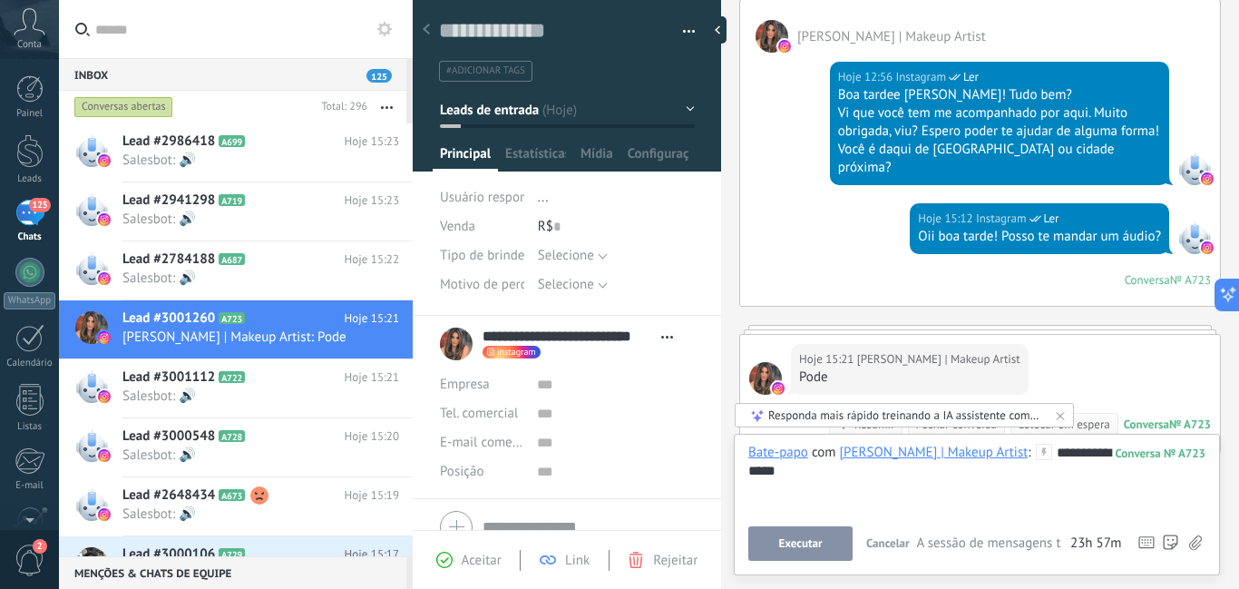
click at [813, 541] on span "Executar" at bounding box center [800, 543] width 44 height 13
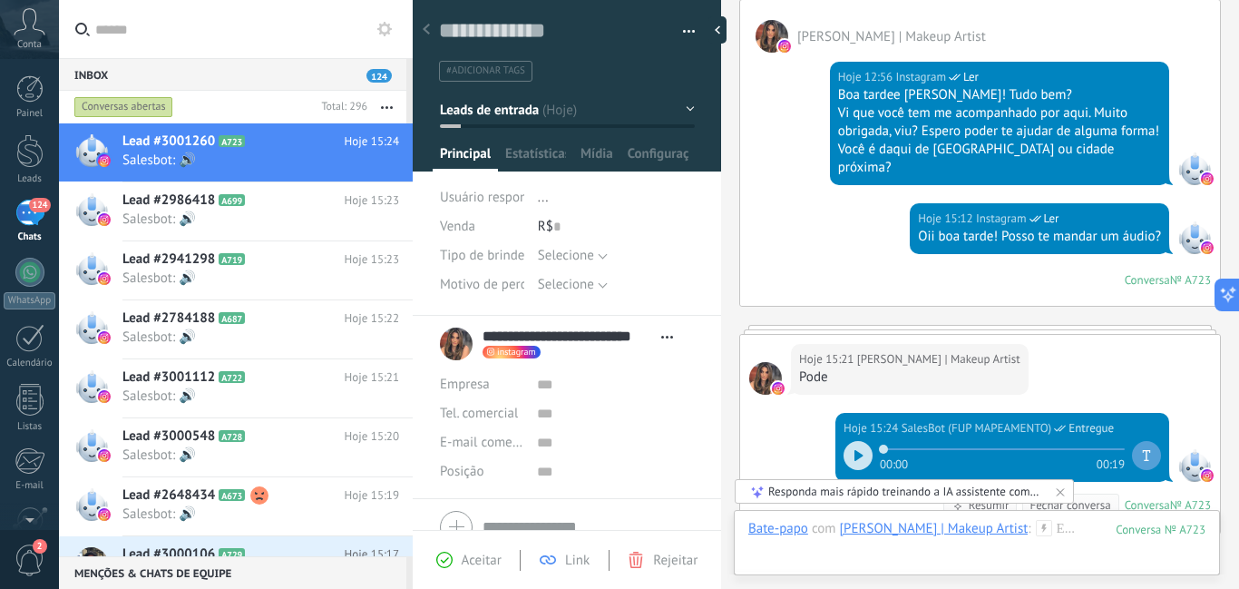
scroll to position [400, 0]
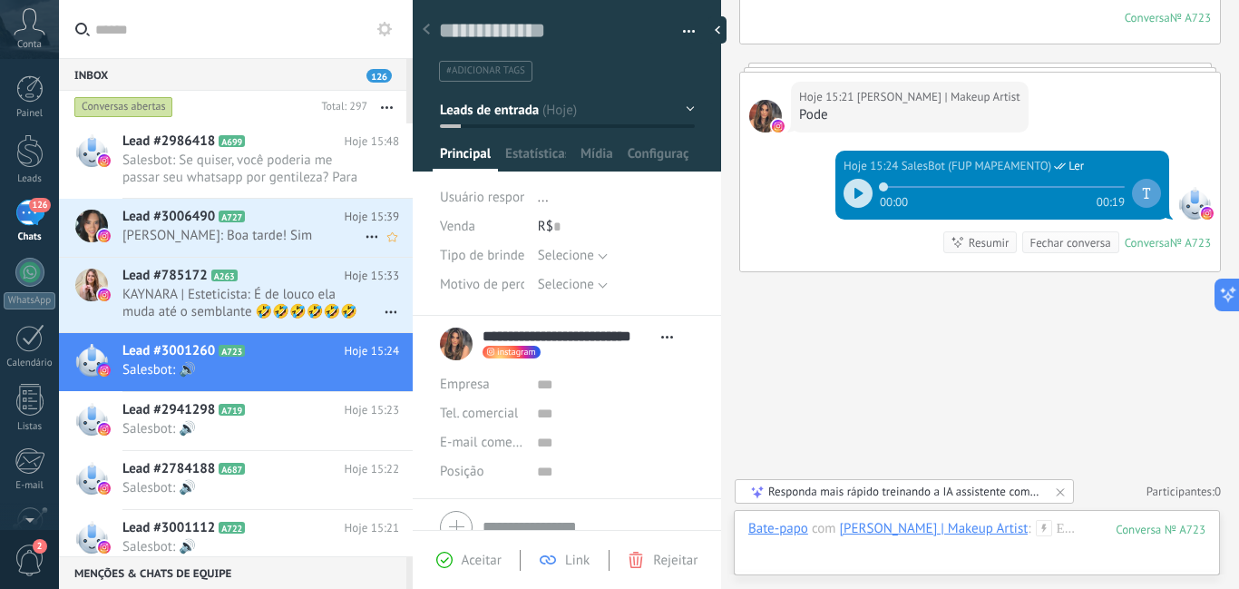
click at [316, 227] on span "[PERSON_NAME]: Boa tarde! Sim" at bounding box center [243, 235] width 242 height 17
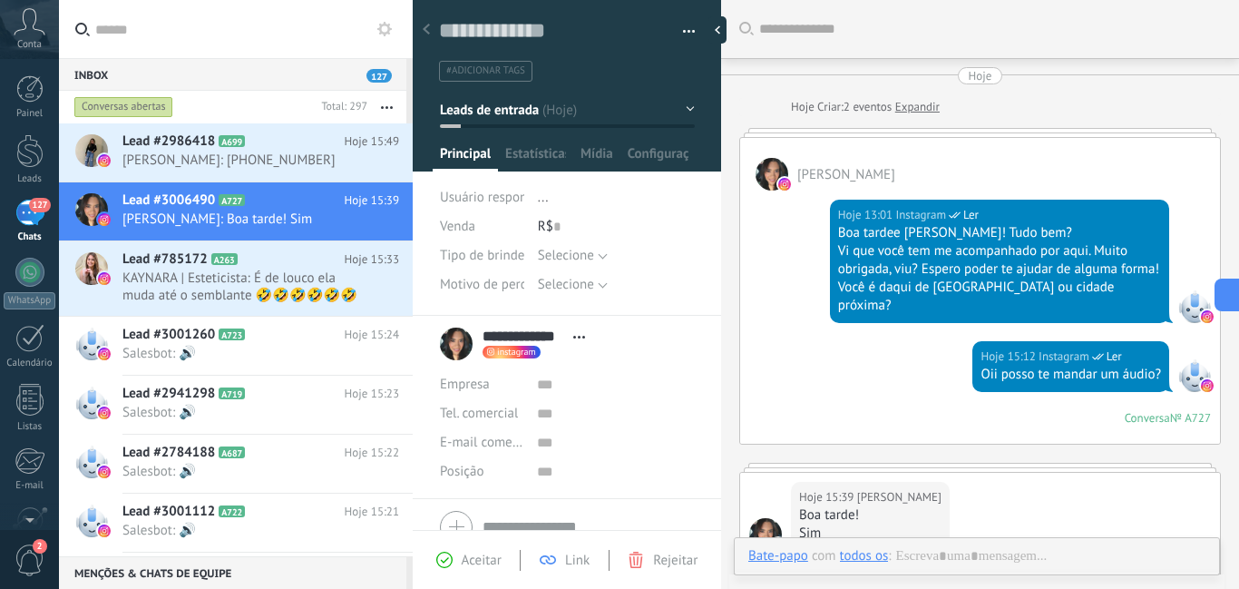
scroll to position [247, 0]
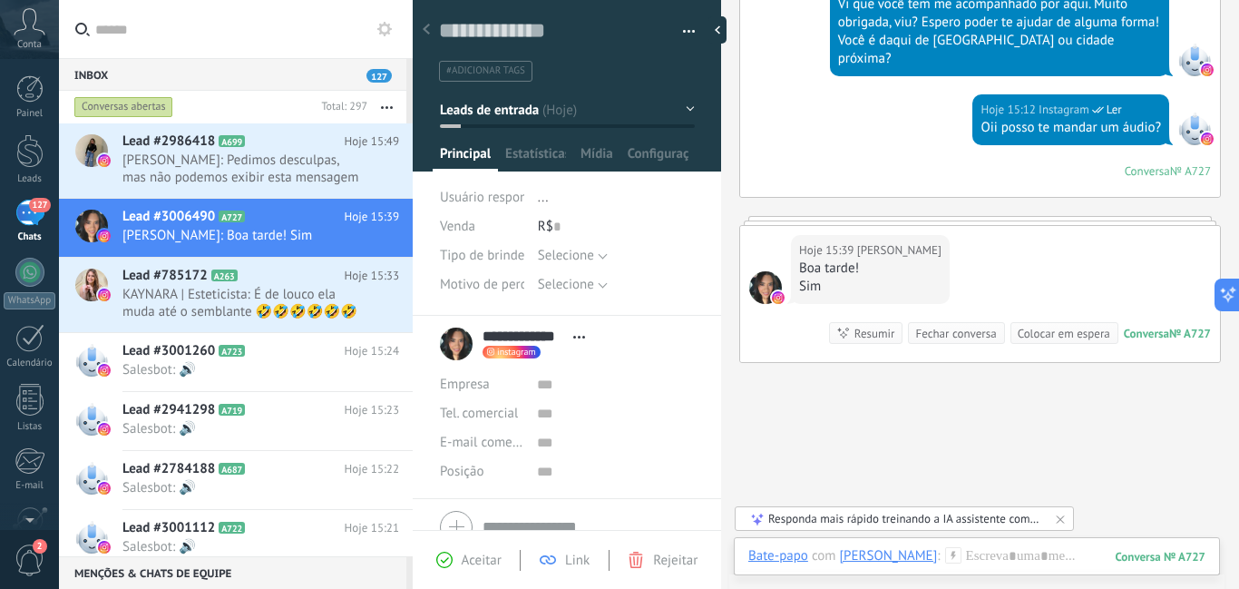
click at [945, 553] on icon at bounding box center [953, 555] width 16 height 16
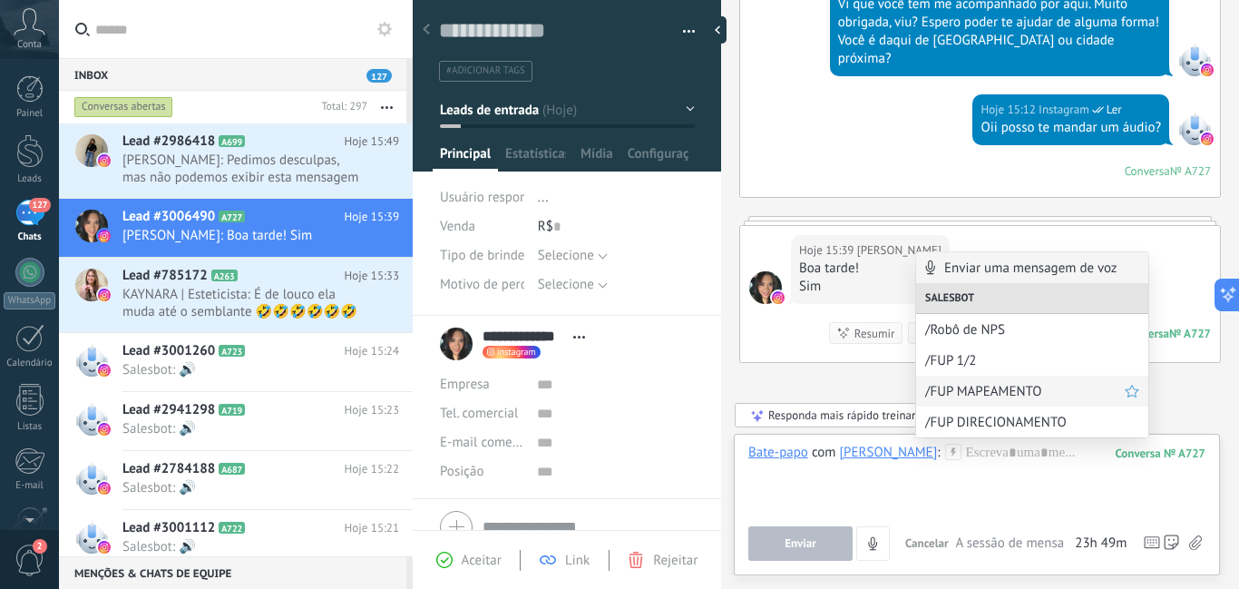
click at [964, 389] on span "/FUP MAPEAMENTO" at bounding box center [1025, 391] width 200 height 17
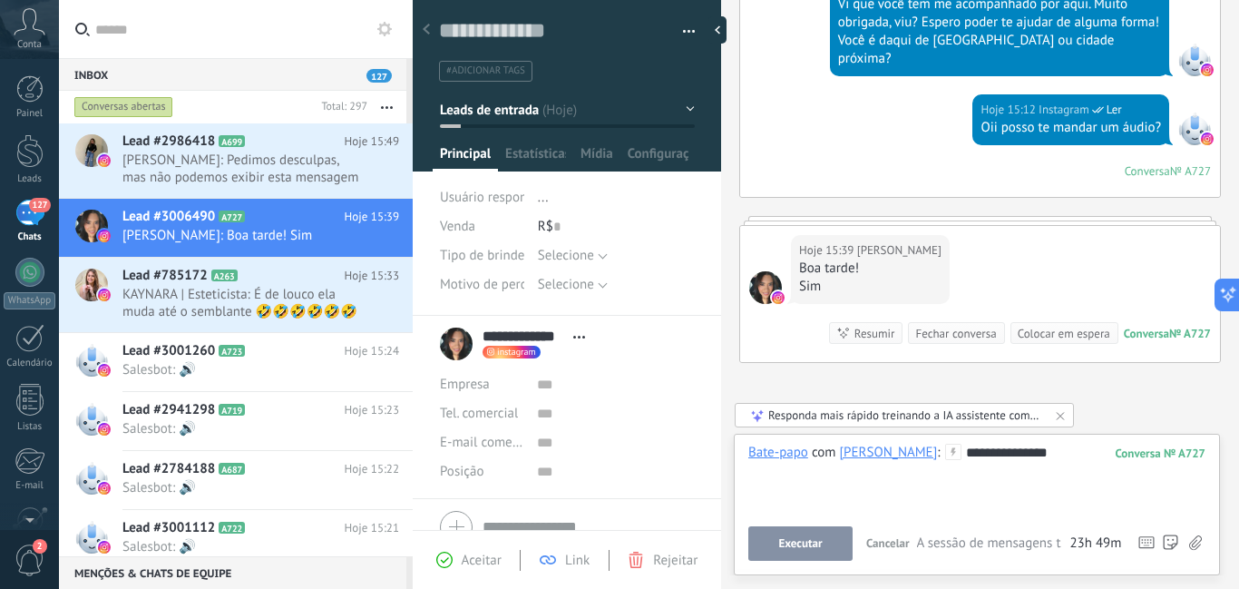
click at [828, 549] on button "Executar" at bounding box center [800, 543] width 104 height 34
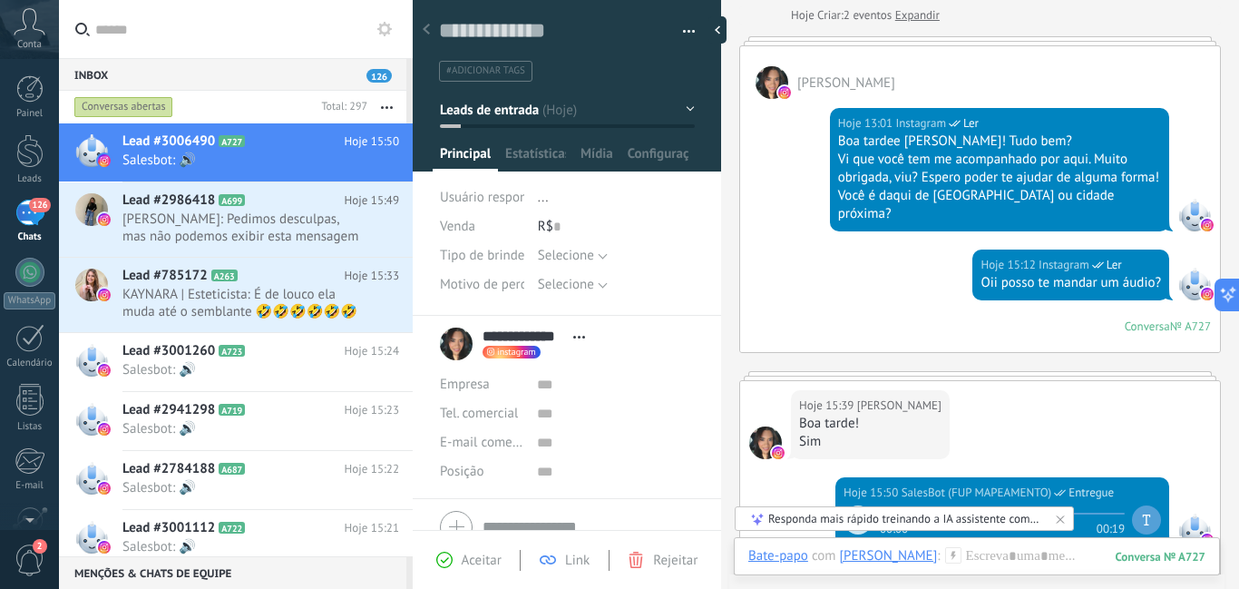
scroll to position [181, 0]
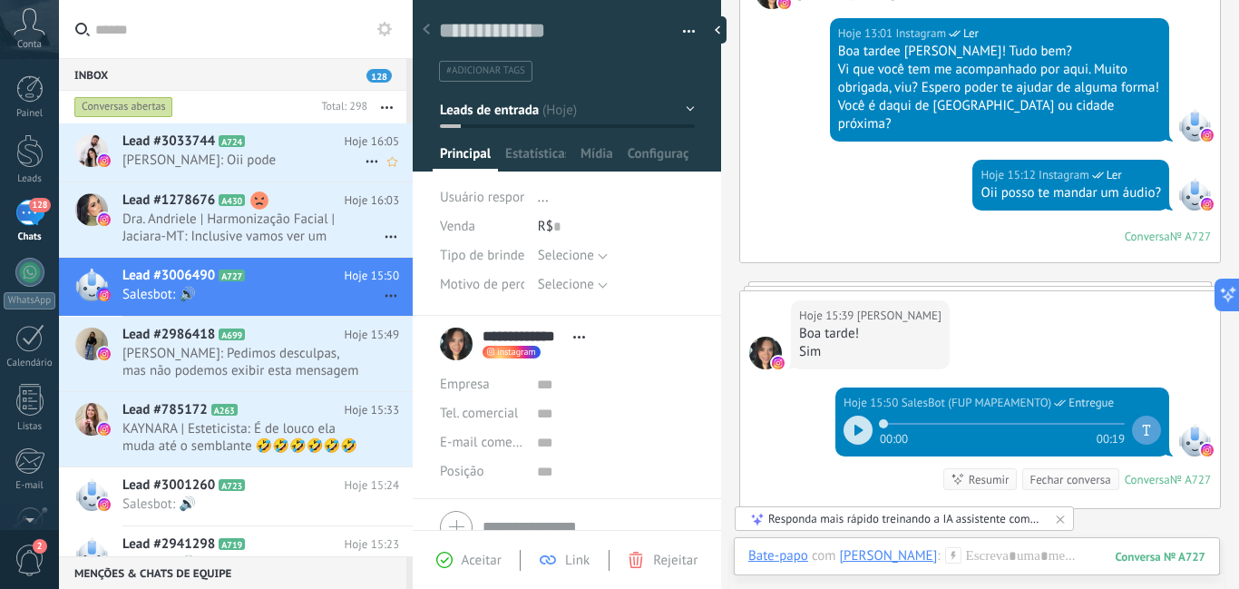
click at [274, 143] on h2 "Lead #3033744 A724" at bounding box center [233, 141] width 222 height 18
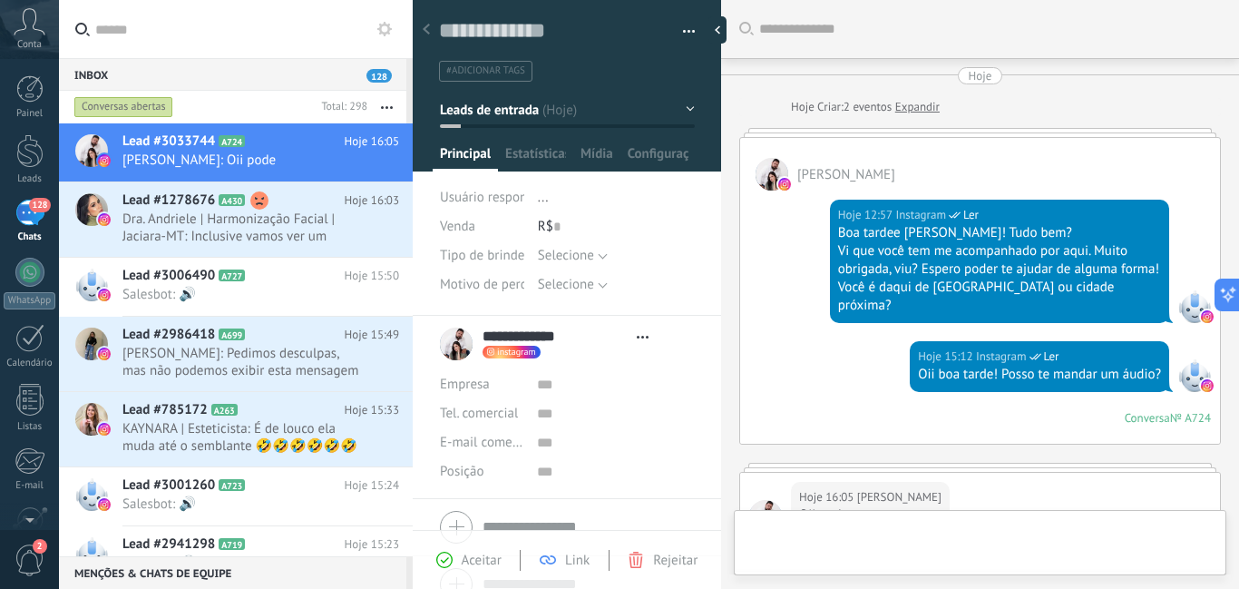
type textarea "**********"
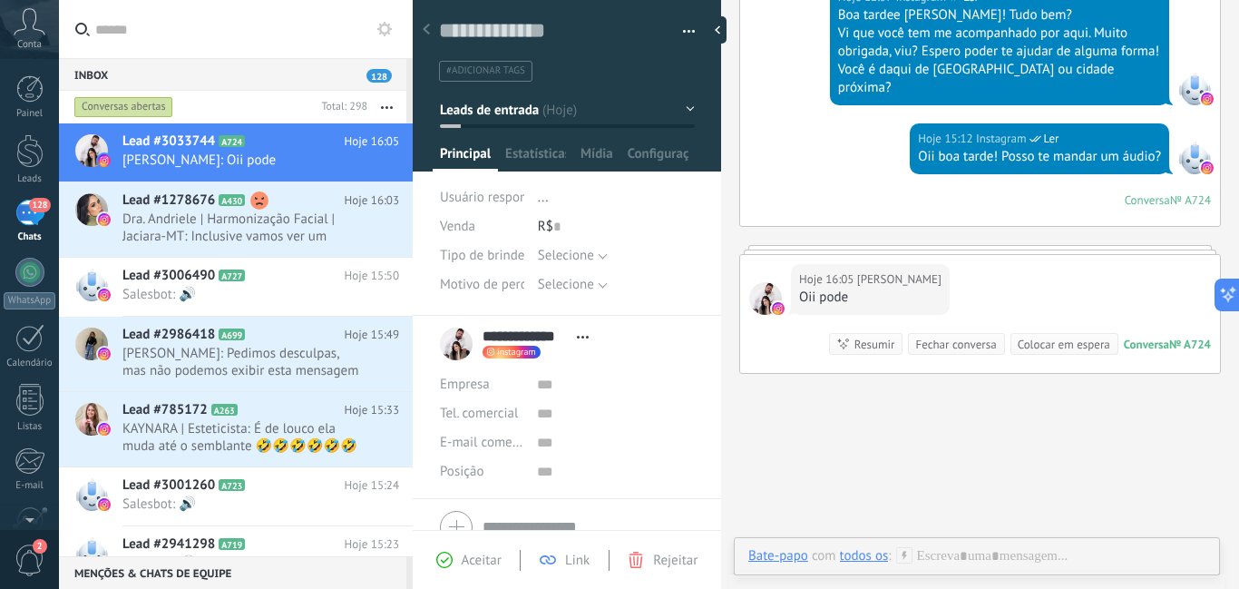
scroll to position [319, 0]
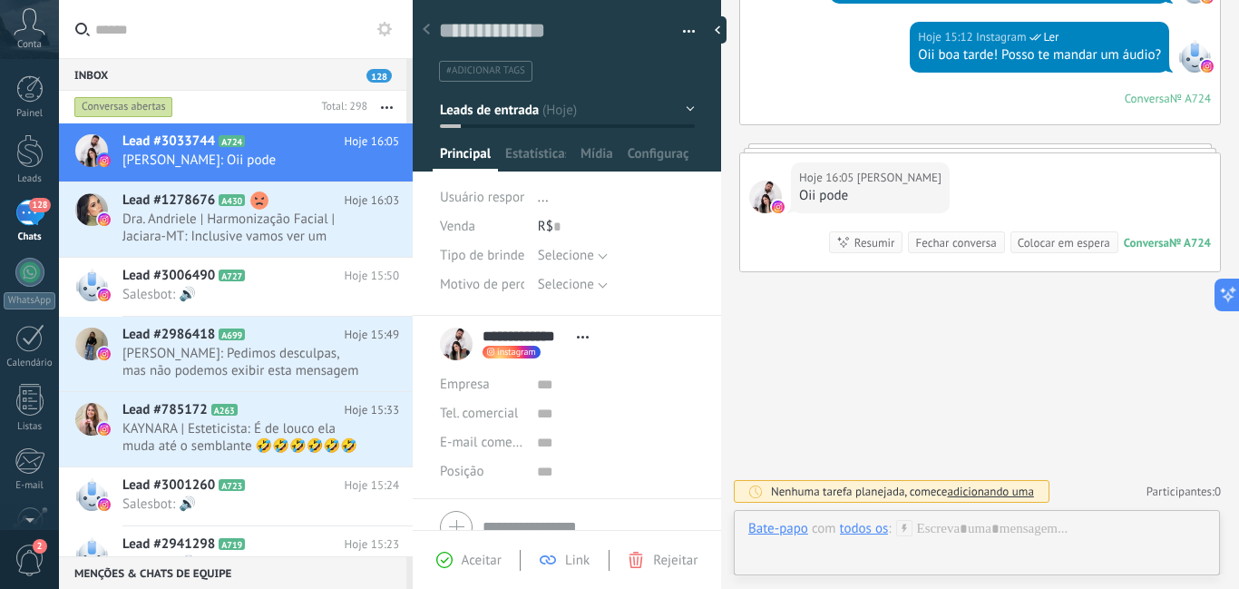
click at [903, 531] on use at bounding box center [903, 527] width 15 height 15
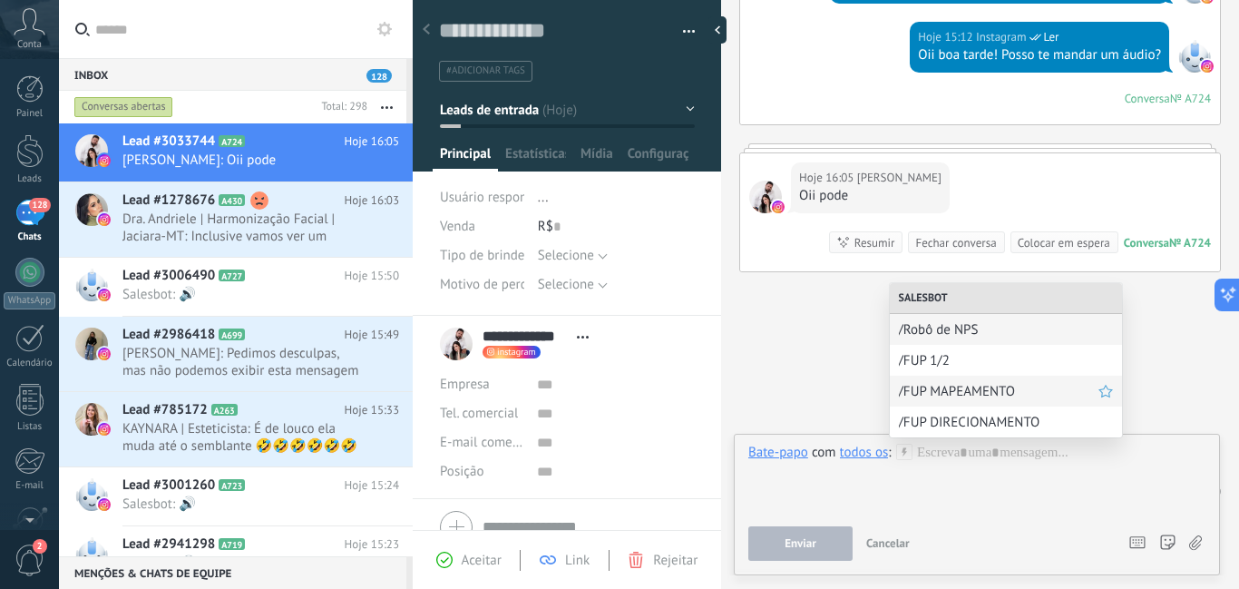
click at [921, 390] on span "/FUP MAPEAMENTO" at bounding box center [999, 391] width 200 height 17
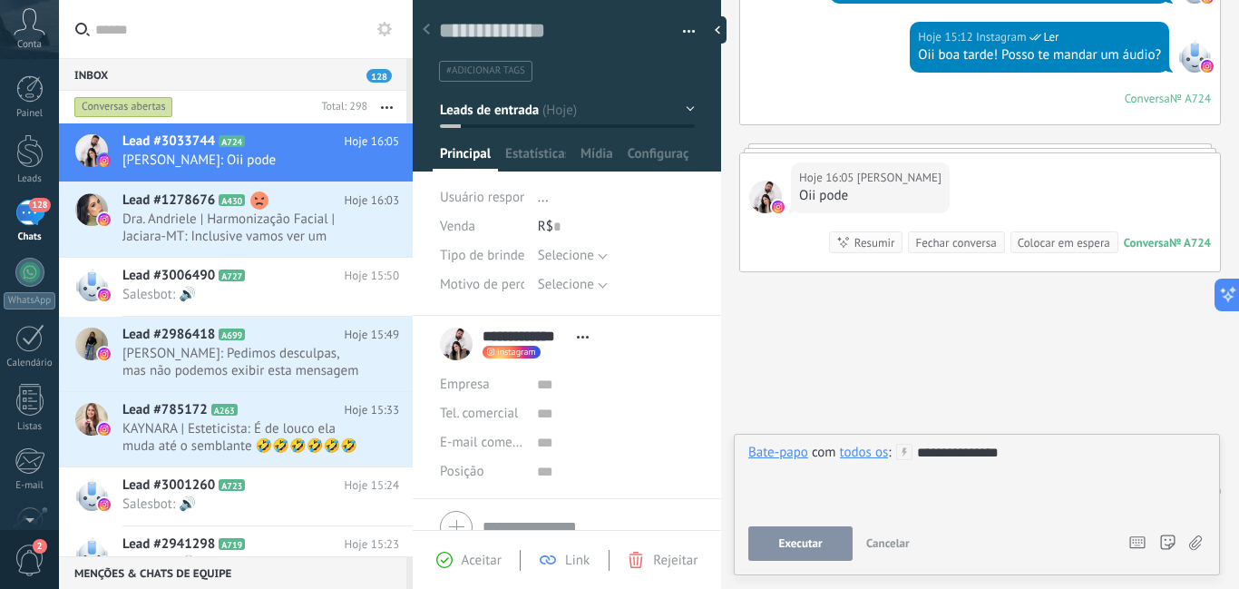
click at [822, 544] on span "Executar" at bounding box center [800, 543] width 44 height 13
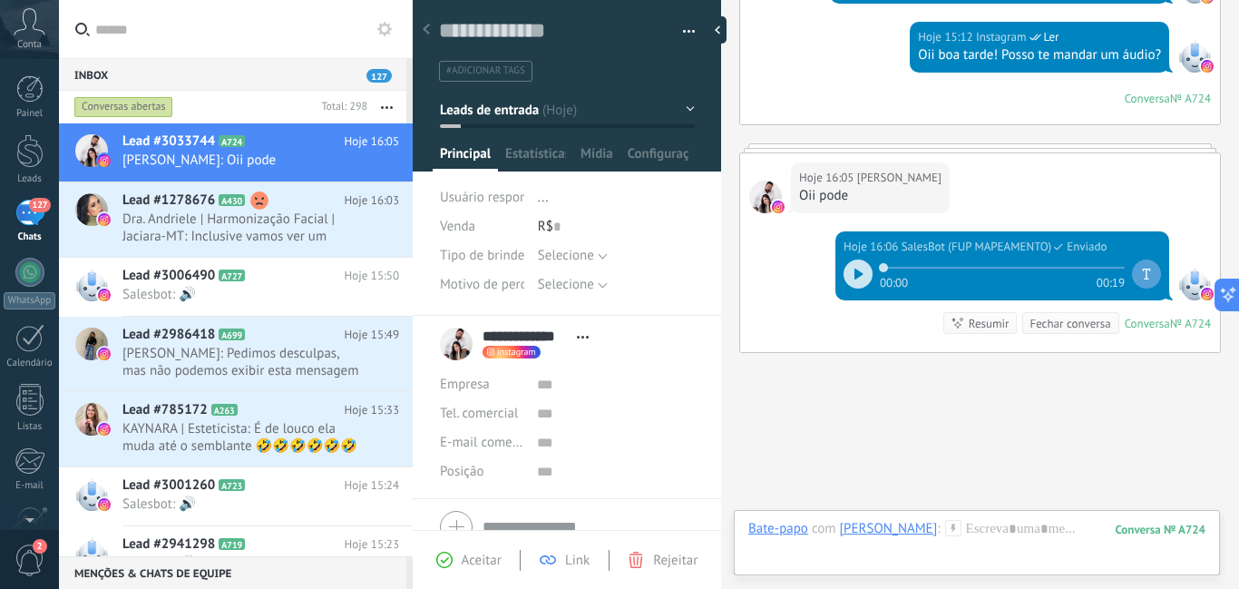
scroll to position [400, 0]
